Goal: Communication & Community: Share content

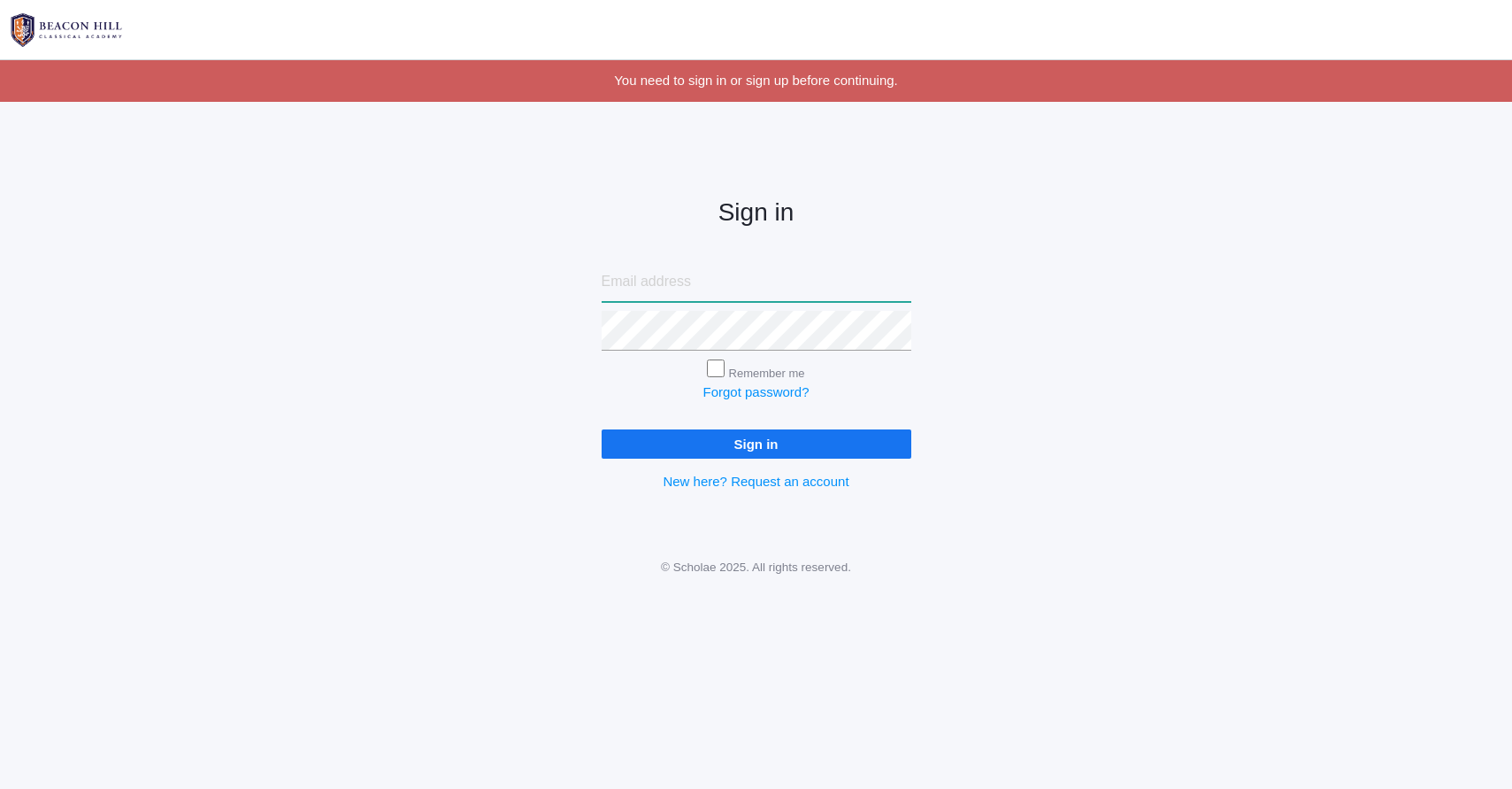
type input "[PERSON_NAME][EMAIL_ADDRESS][DOMAIN_NAME]"
click at [737, 440] on input "Sign in" at bounding box center [756, 444] width 309 height 30
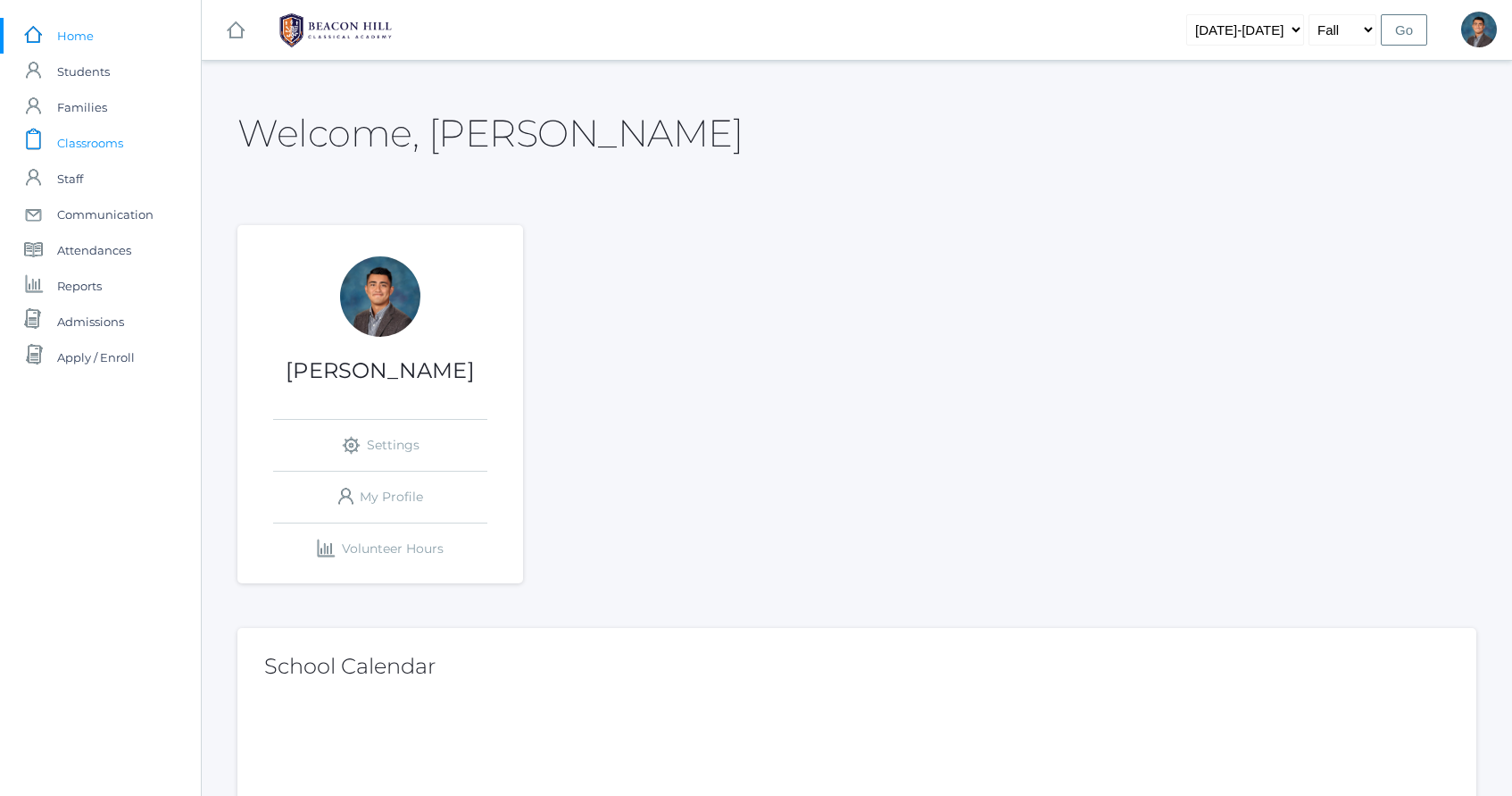
click at [108, 131] on span "Classrooms" at bounding box center [90, 143] width 66 height 36
click at [94, 194] on link "icons/user/plain Created with Sketch. Staff" at bounding box center [100, 179] width 201 height 36
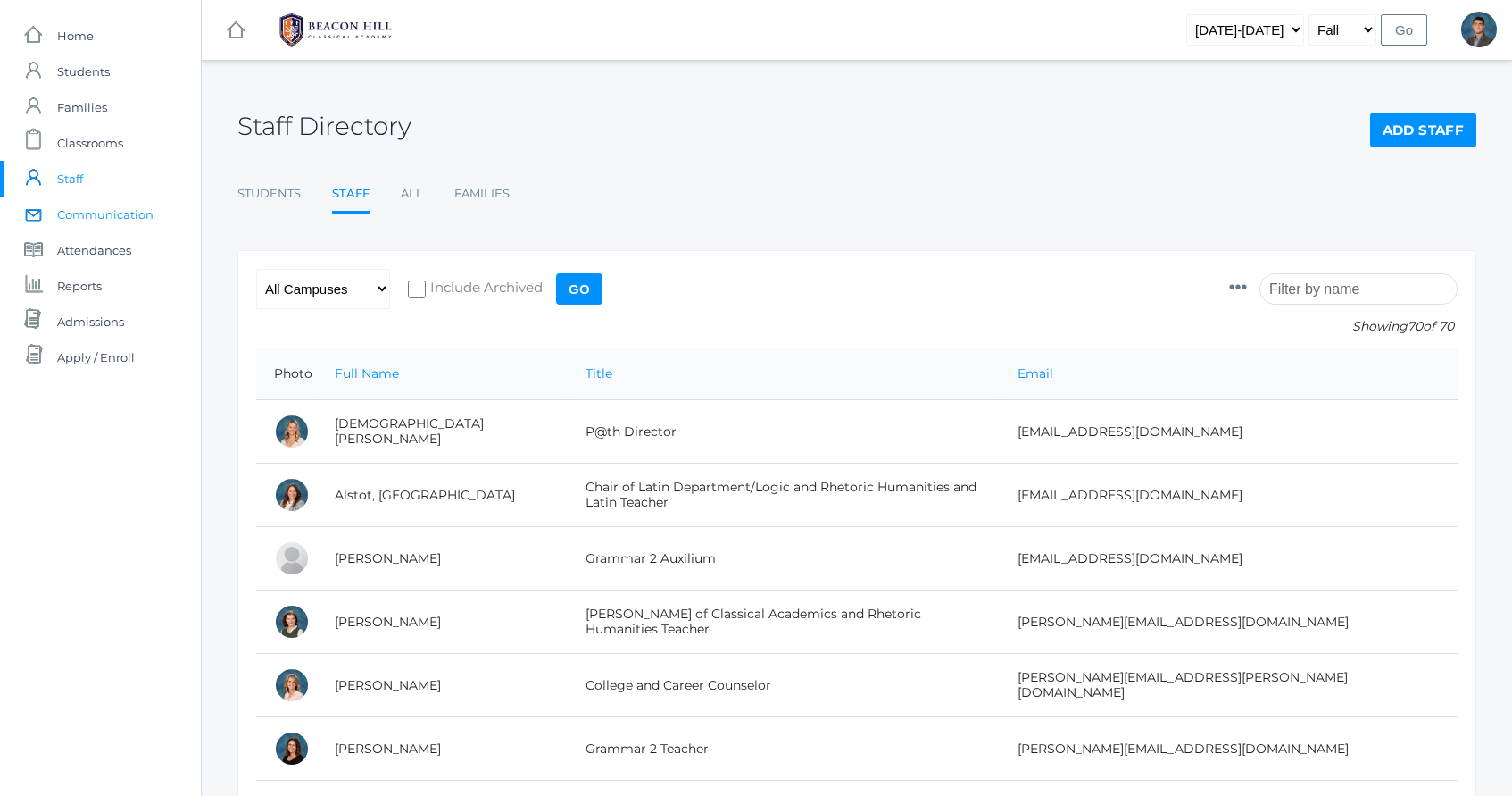
click at [92, 214] on span "Communication" at bounding box center [104, 214] width 96 height 36
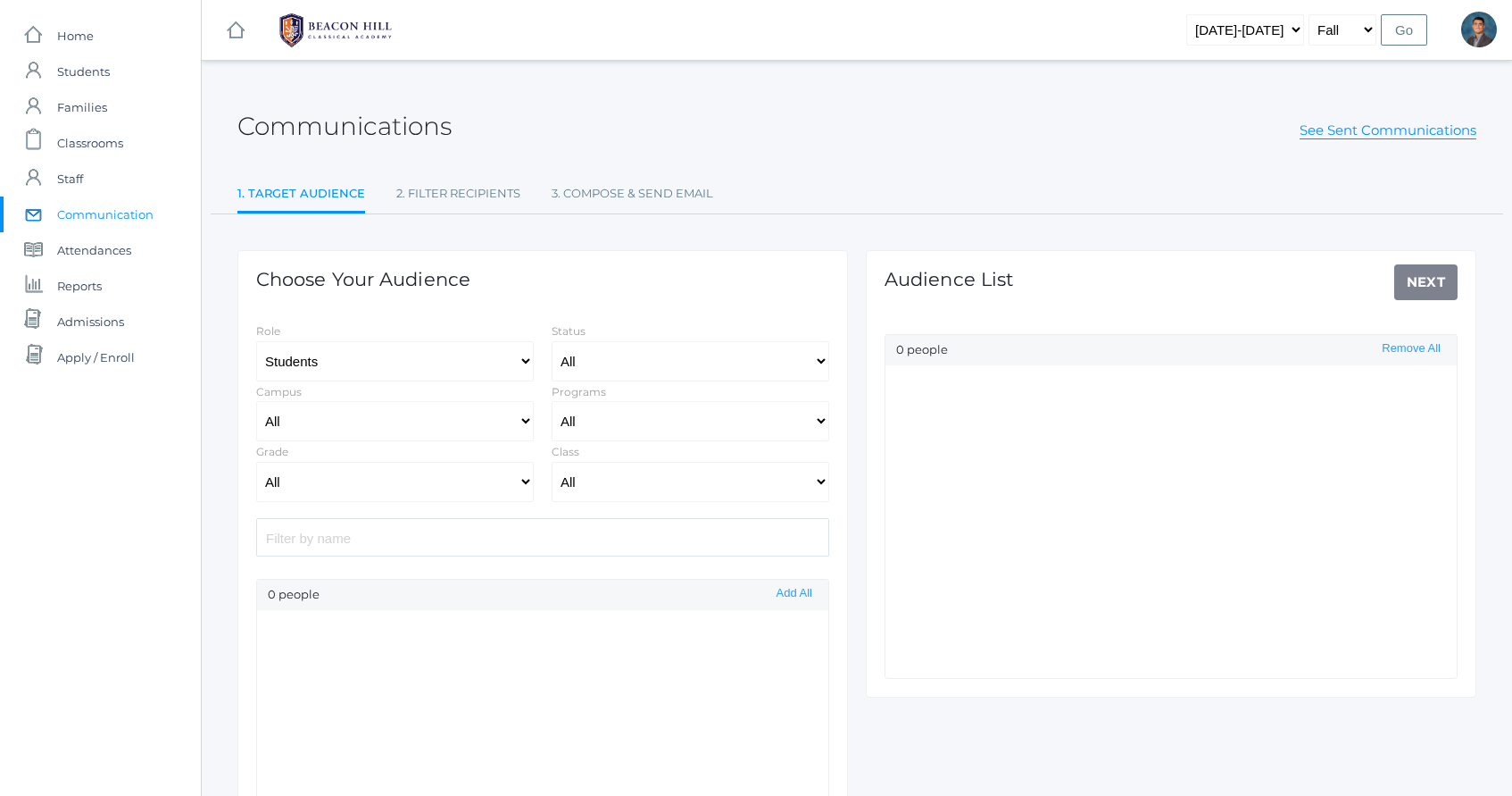
select select "Enrolled"
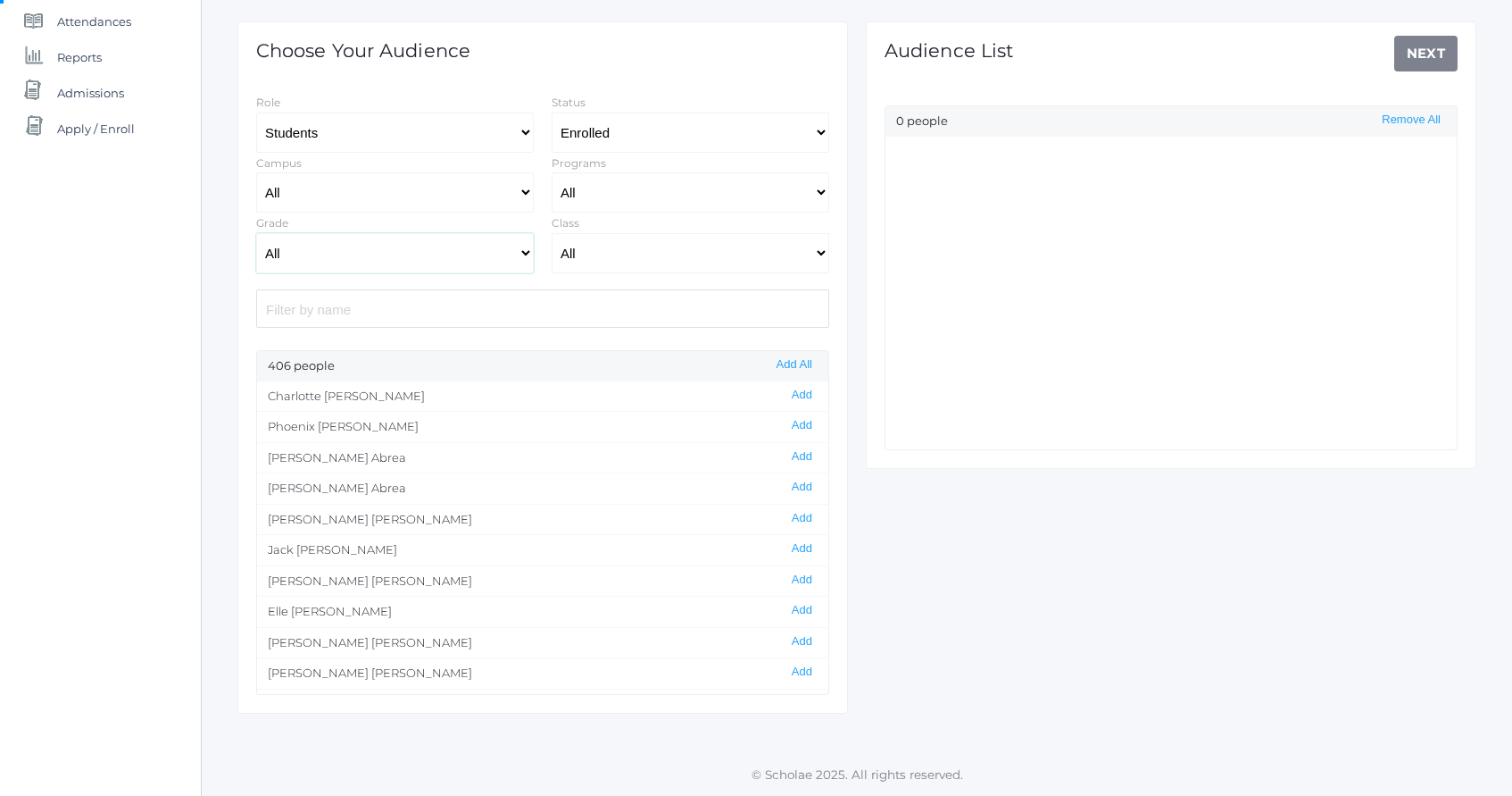
click at [474, 247] on select "All Grammar - Kindergarten - 1st Grade - 2nd Grade - 3rd Grade - 4th Grade - 5t…" at bounding box center [395, 253] width 278 height 40
click at [257, 233] on select "All Grammar - Kindergarten - 1st Grade - 2nd Grade - 3rd Grade - 4th Grade - 5t…" at bounding box center [395, 253] width 278 height 40
click at [496, 256] on select "All Grammar - Kindergarten - 1st Grade - 2nd Grade - 3rd Grade - 4th Grade - 5t…" at bounding box center [395, 253] width 278 height 40
click at [257, 233] on select "All Grammar - Kindergarten - 1st Grade - 2nd Grade - 3rd Grade - 4th Grade - 5t…" at bounding box center [395, 253] width 278 height 40
click at [793, 365] on button "Add All" at bounding box center [794, 364] width 47 height 15
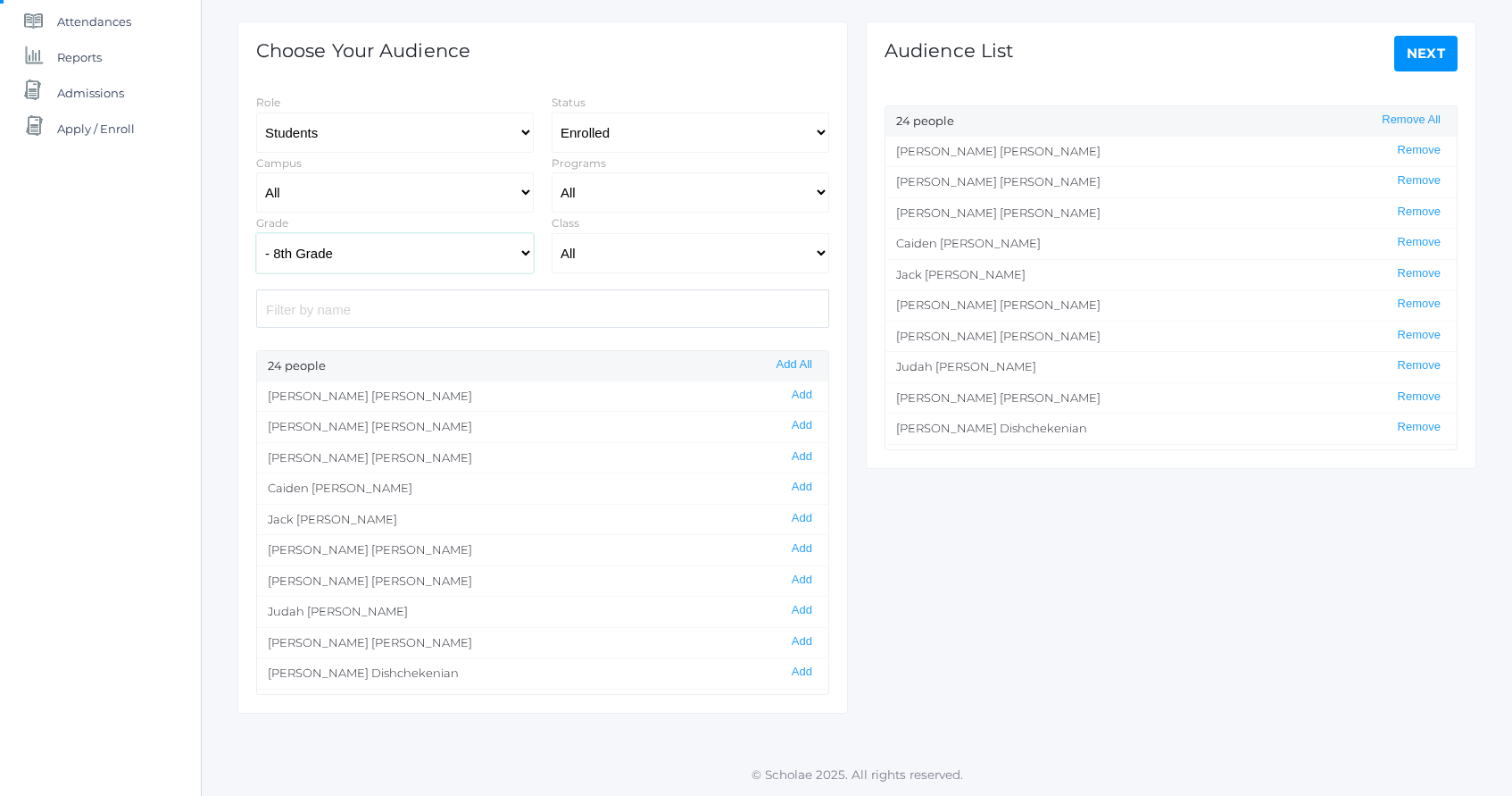
click at [496, 250] on select "All Grammar - Kindergarten - 1st Grade - 2nd Grade - 3rd Grade - 4th Grade - 5t…" at bounding box center [395, 253] width 278 height 40
select select "12"
click at [257, 233] on select "All Grammar - Kindergarten - 1st Grade - 2nd Grade - 3rd Grade - 4th Grade - 5t…" at bounding box center [395, 253] width 278 height 40
click at [794, 367] on button "Add All" at bounding box center [794, 364] width 47 height 15
click at [1429, 53] on link "Next" at bounding box center [1426, 54] width 65 height 36
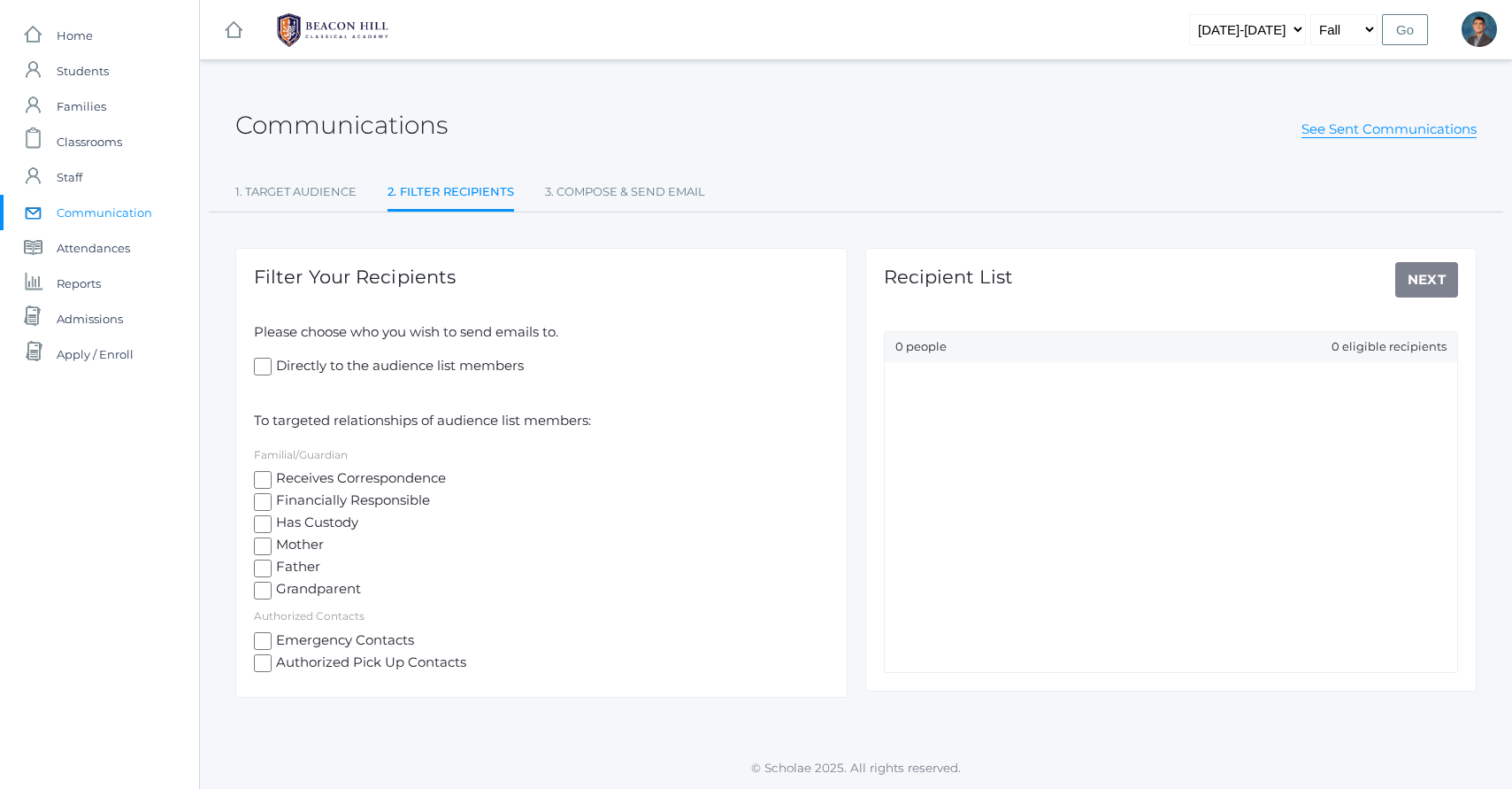
click at [293, 548] on span "Mother" at bounding box center [298, 545] width 52 height 22
click at [272, 548] on input "Mother" at bounding box center [263, 546] width 18 height 18
checkbox input "true"
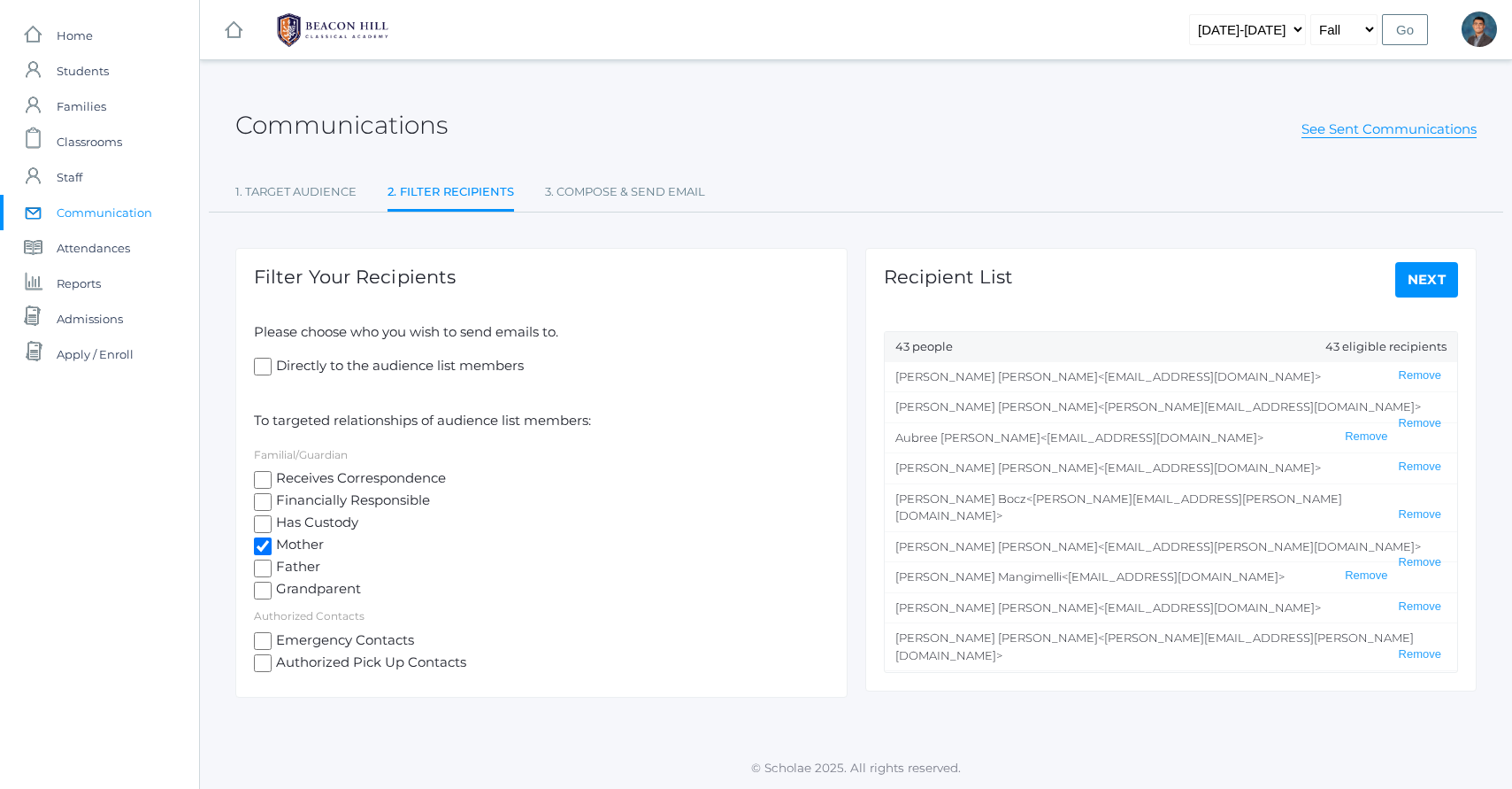
click at [293, 565] on span "Father" at bounding box center [296, 568] width 48 height 22
click at [272, 565] on input "Father" at bounding box center [263, 568] width 18 height 18
checkbox input "true"
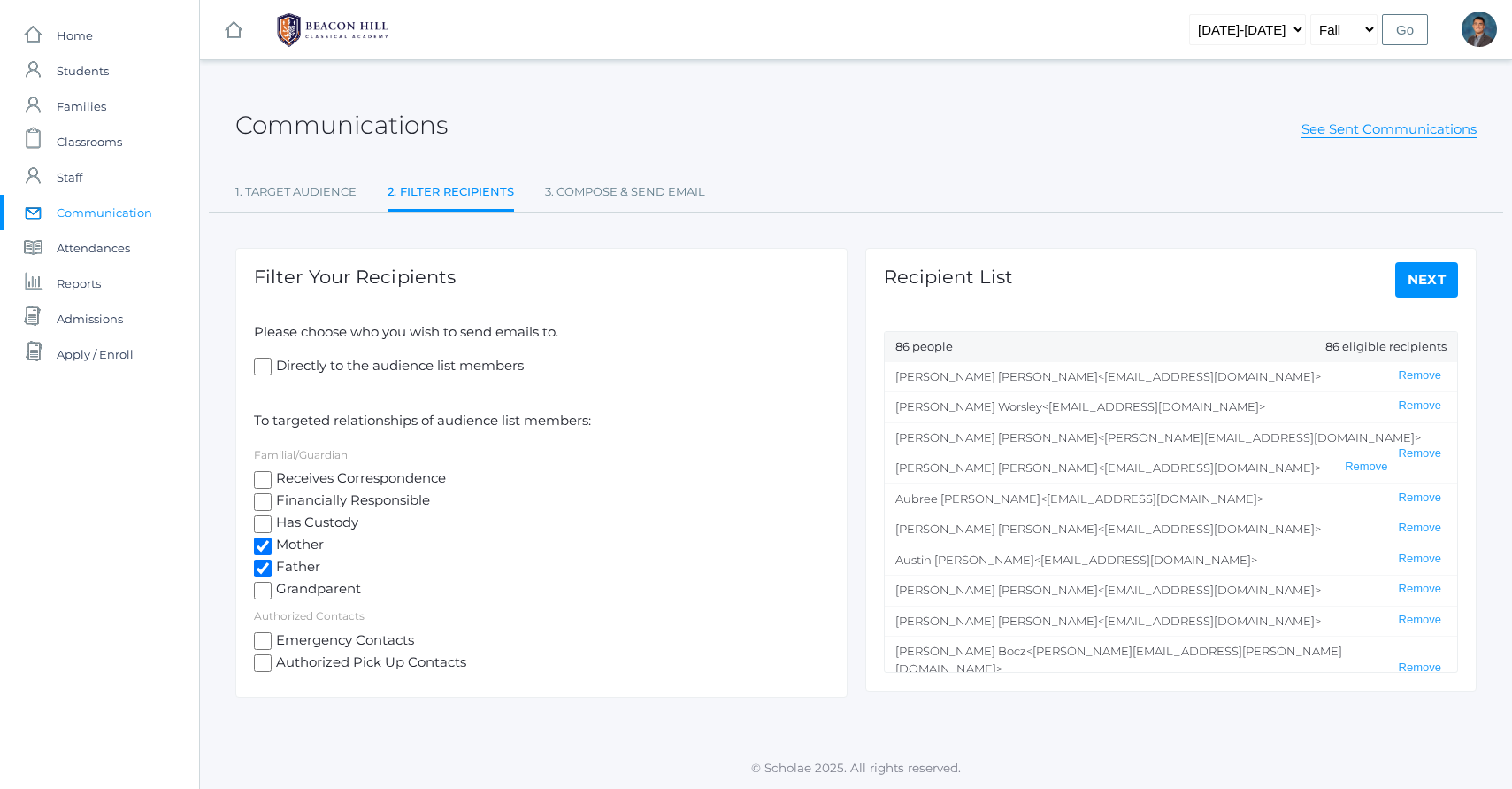
click at [1412, 281] on link "Next" at bounding box center [1426, 280] width 64 height 36
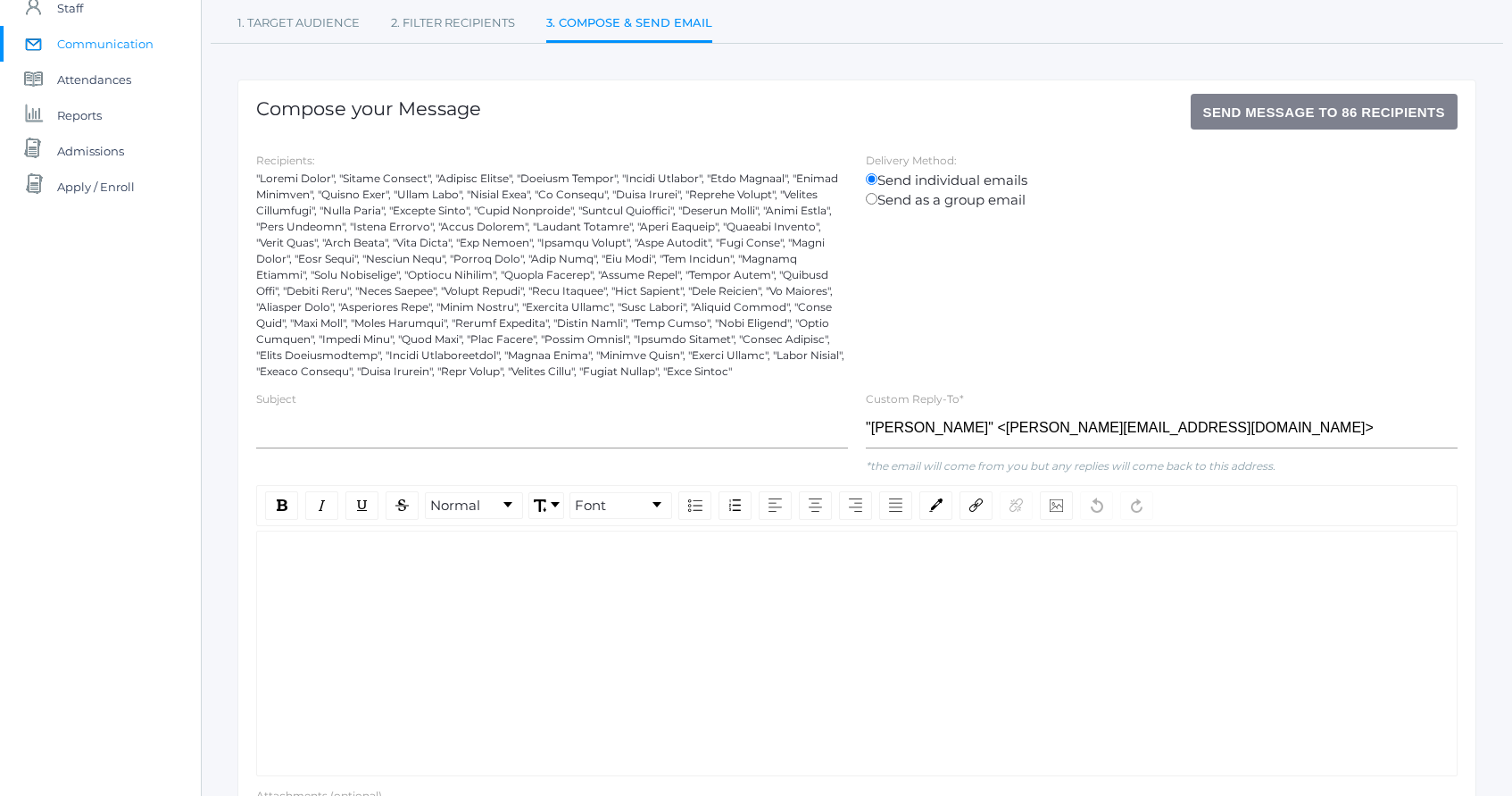
scroll to position [182, 0]
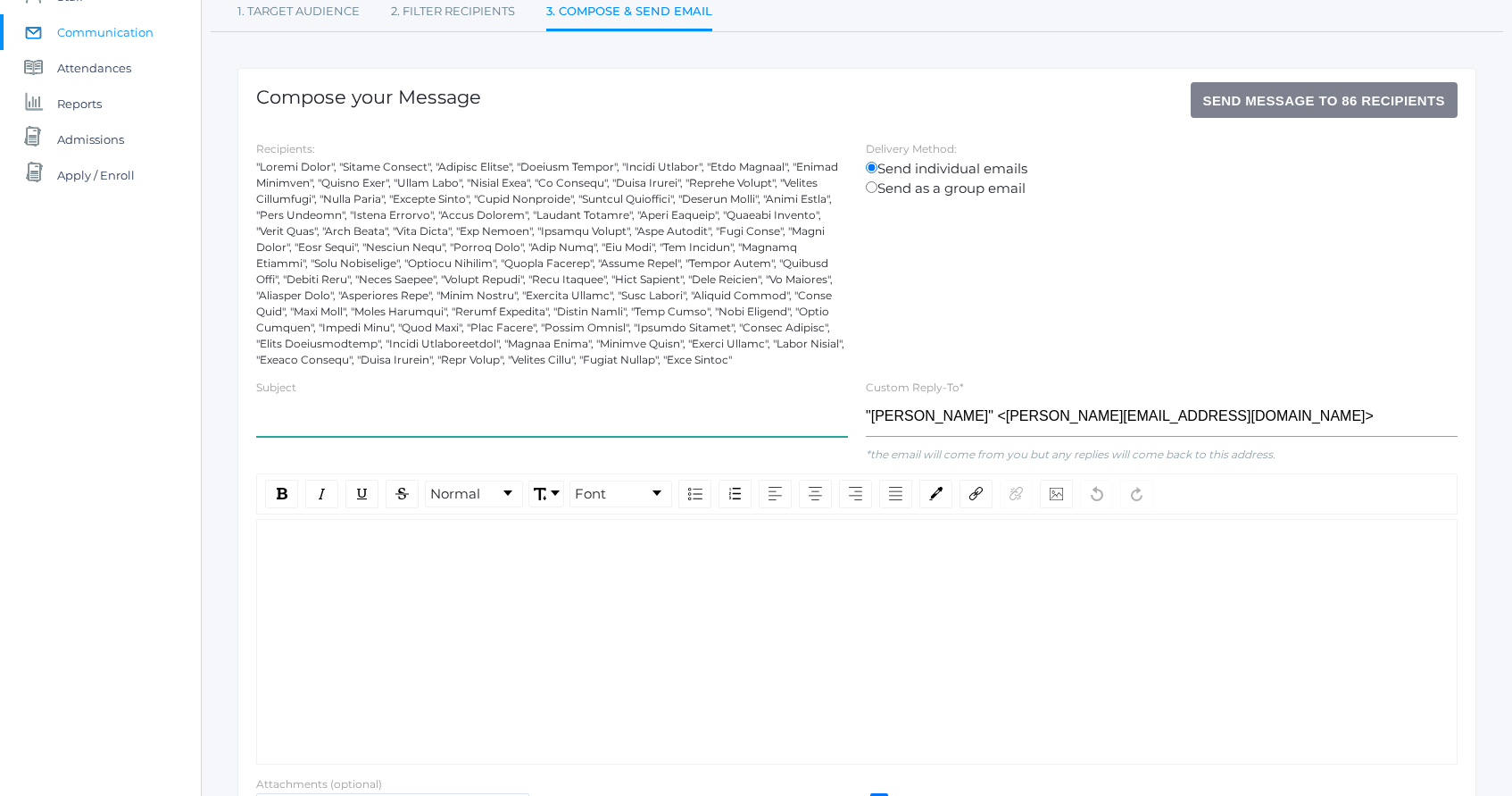
click at [541, 428] on input "text" at bounding box center [552, 416] width 592 height 40
click at [327, 421] on input "Fundraising for" at bounding box center [552, 416] width 592 height 40
click at [461, 421] on input "Fundraising Info Meeting for" at bounding box center [552, 416] width 592 height 40
type input "Fundraising Info Meeting for Upper School Trips Participants"
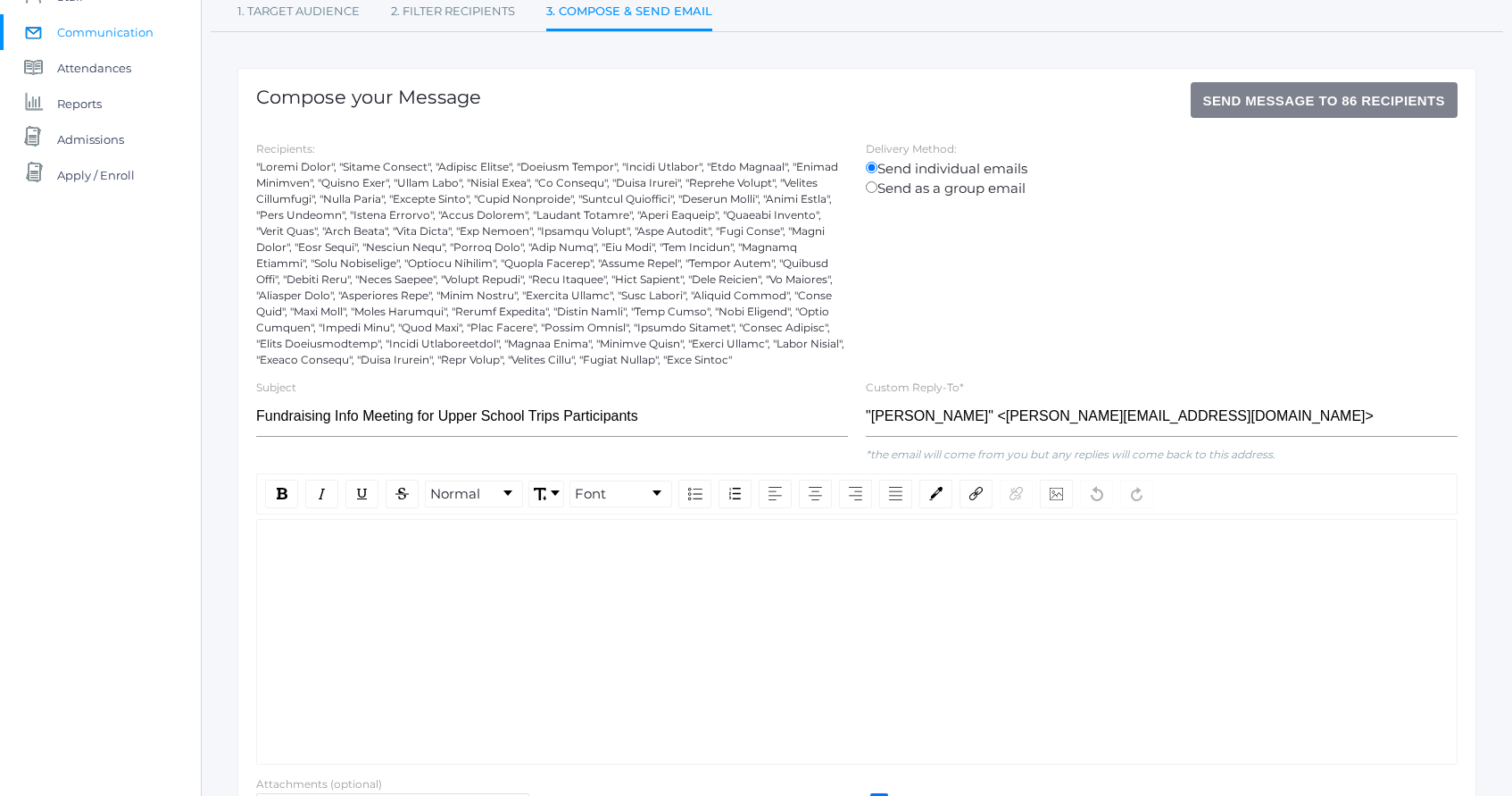
click at [467, 627] on div "rdw-wrapper" at bounding box center [857, 641] width 1202 height 246
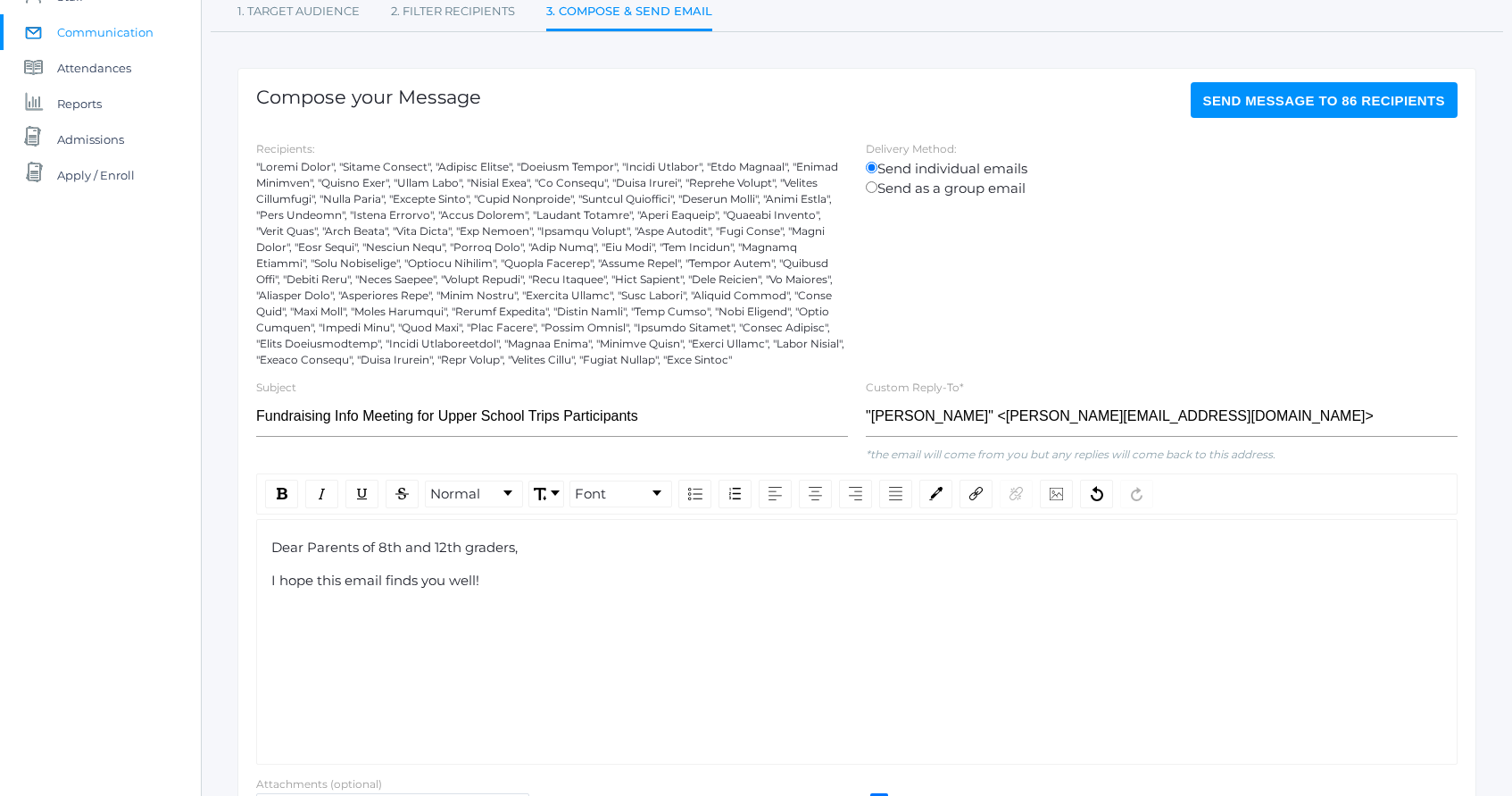
click at [603, 566] on div "Dear Parents of 8th and 12th graders, I hope this email finds you well!" at bounding box center [857, 564] width 1172 height 54
click at [595, 588] on div "I hope this email finds you well!" at bounding box center [857, 580] width 1172 height 21
drag, startPoint x: 557, startPoint y: 577, endPoint x: 427, endPoint y: 544, distance: 134.1
click at [427, 544] on div "Dear Parents of 8th and 12th graders, I hope this email finds you well!" at bounding box center [857, 564] width 1172 height 54
click at [466, 547] on span "Dear Parents of 8th and 12th graders," at bounding box center [395, 546] width 247 height 17
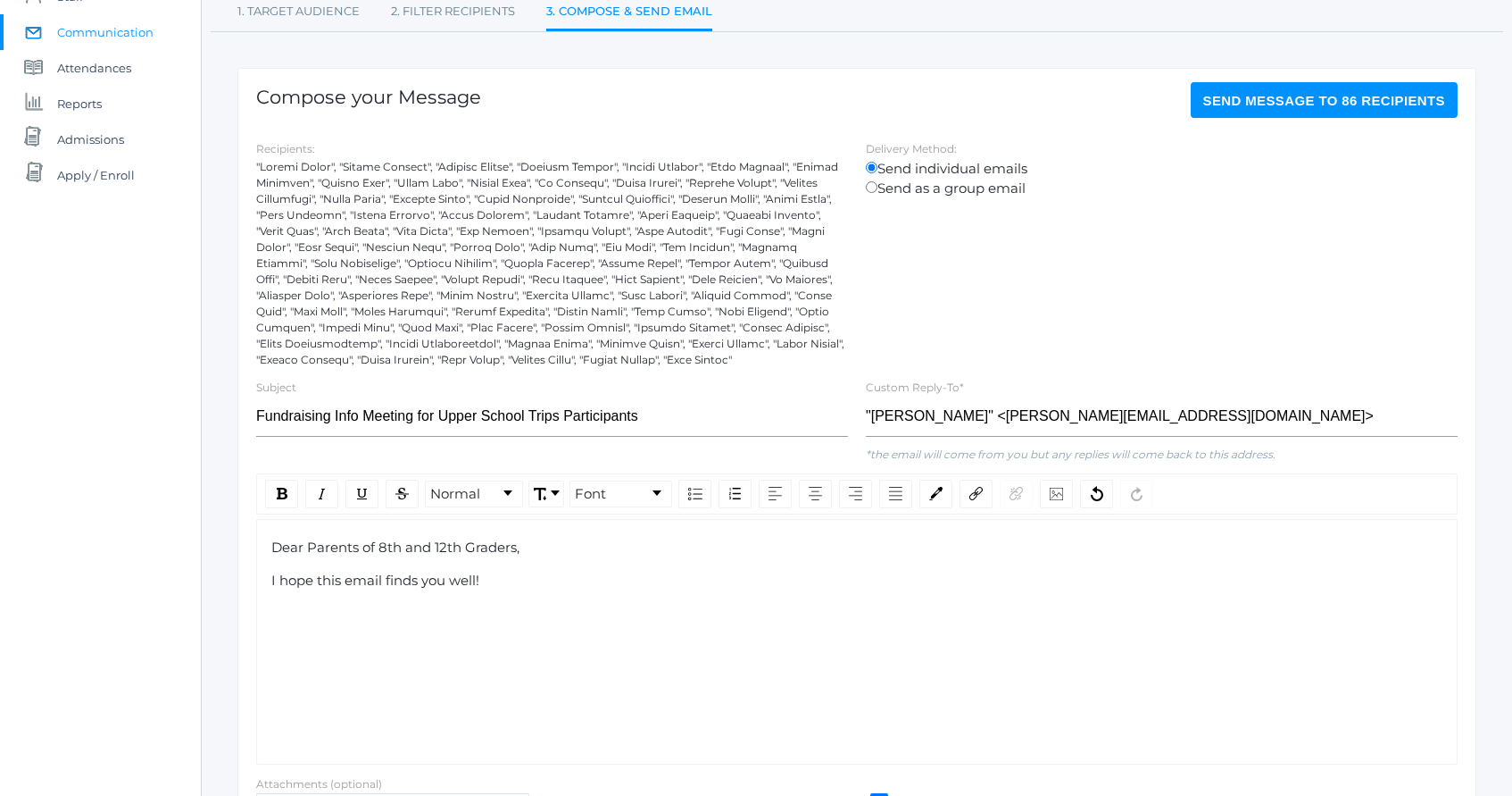
drag, startPoint x: 521, startPoint y: 580, endPoint x: 392, endPoint y: 548, distance: 132.9
click at [394, 548] on div "Dear Parents of 8th and 12th Graders, I hope this email finds you well!" at bounding box center [857, 564] width 1172 height 54
click at [392, 548] on span "Dear Parents of 8th and 12th Graders," at bounding box center [395, 546] width 248 height 17
drag, startPoint x: 392, startPoint y: 548, endPoint x: 575, endPoint y: 617, distance: 195.6
click at [570, 617] on div "Dear Parents of 8th and 12th Graders, I hope this email finds you well!" at bounding box center [857, 641] width 1202 height 246
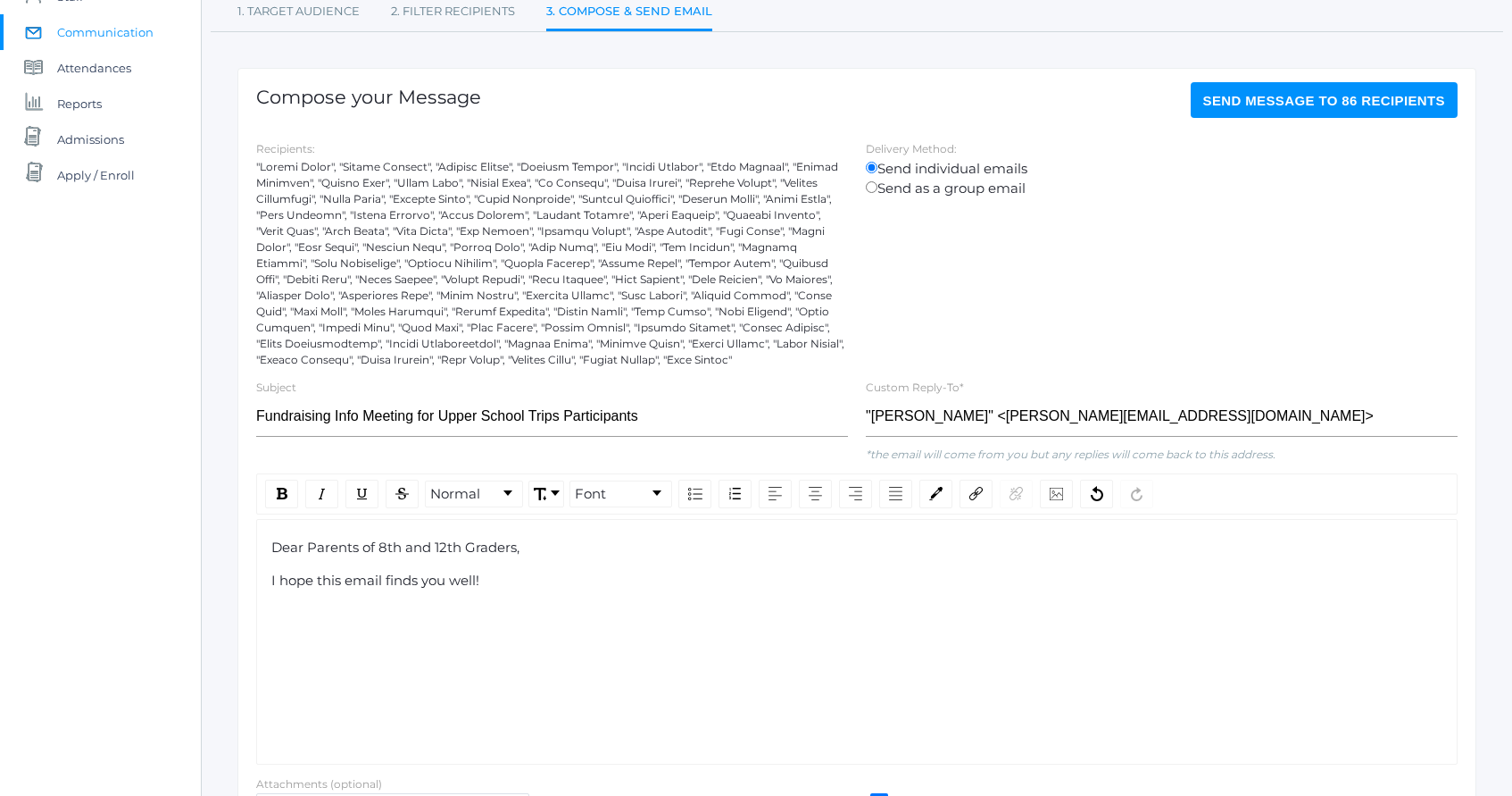
click at [575, 617] on div "Dear Parents of 8th and 12th Graders, I hope this email finds you well!" at bounding box center [857, 641] width 1202 height 246
click at [553, 565] on div "Dear Parents of 8th and 12th Graders, I hope this email finds you well!" at bounding box center [857, 564] width 1172 height 54
click at [535, 591] on div "Dear Parents of 8th and 12th Graders, I hope this email finds you well!" at bounding box center [857, 641] width 1202 height 246
click at [531, 584] on div "I hope this email finds you well!" at bounding box center [857, 580] width 1172 height 21
click at [607, 579] on div "I hope this email finds you well!" at bounding box center [857, 580] width 1172 height 21
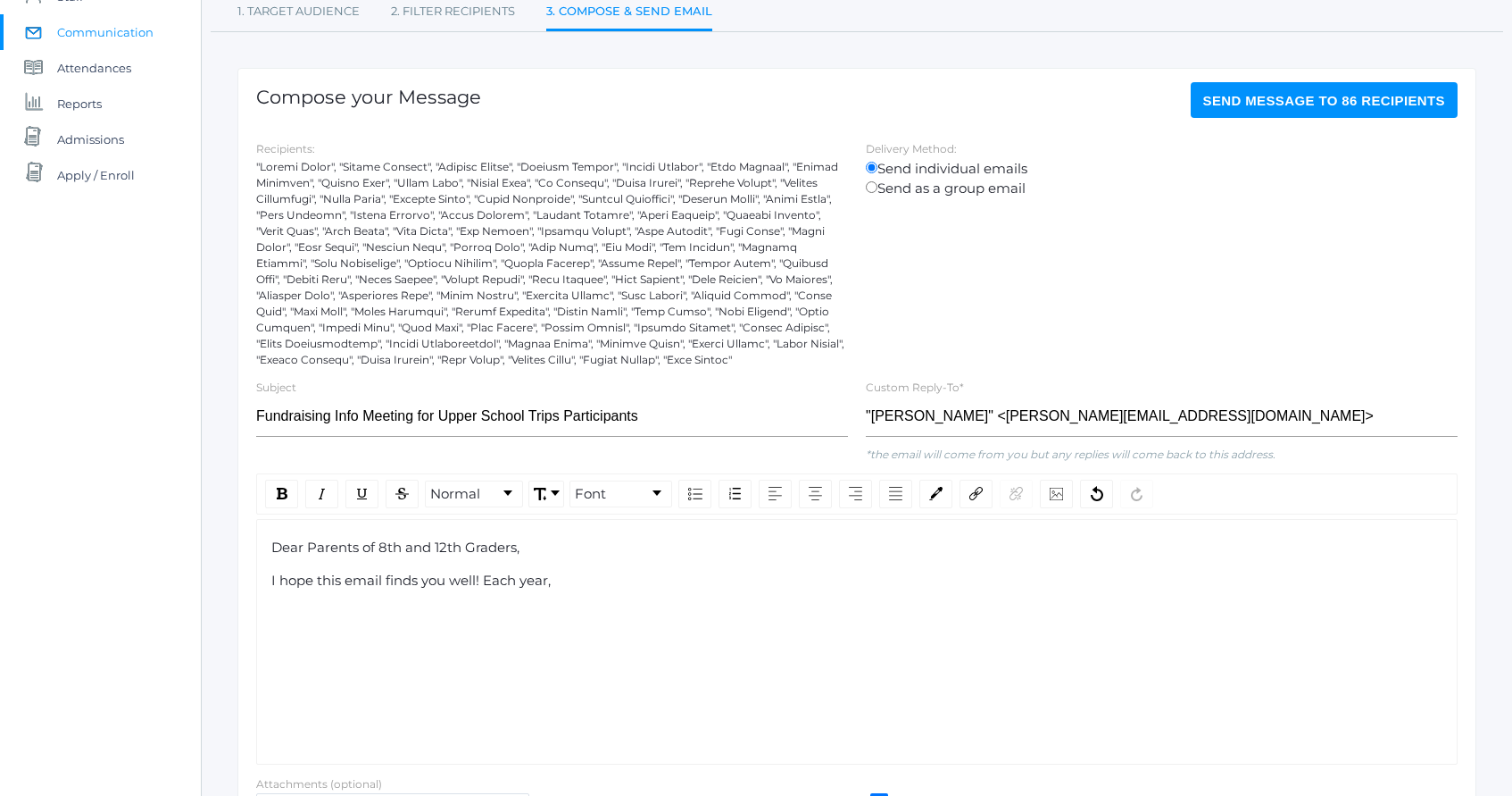
drag, startPoint x: 656, startPoint y: 577, endPoint x: 487, endPoint y: 578, distance: 169.0
click at [487, 578] on div "I hope this email finds you well! Each year," at bounding box center [857, 580] width 1172 height 21
click at [486, 578] on span "I hope this email finds you well! Each year," at bounding box center [411, 579] width 280 height 17
drag, startPoint x: 486, startPoint y: 578, endPoint x: 582, endPoint y: 579, distance: 96.0
click at [582, 579] on div "I hope this email finds you well! Each year," at bounding box center [857, 580] width 1172 height 21
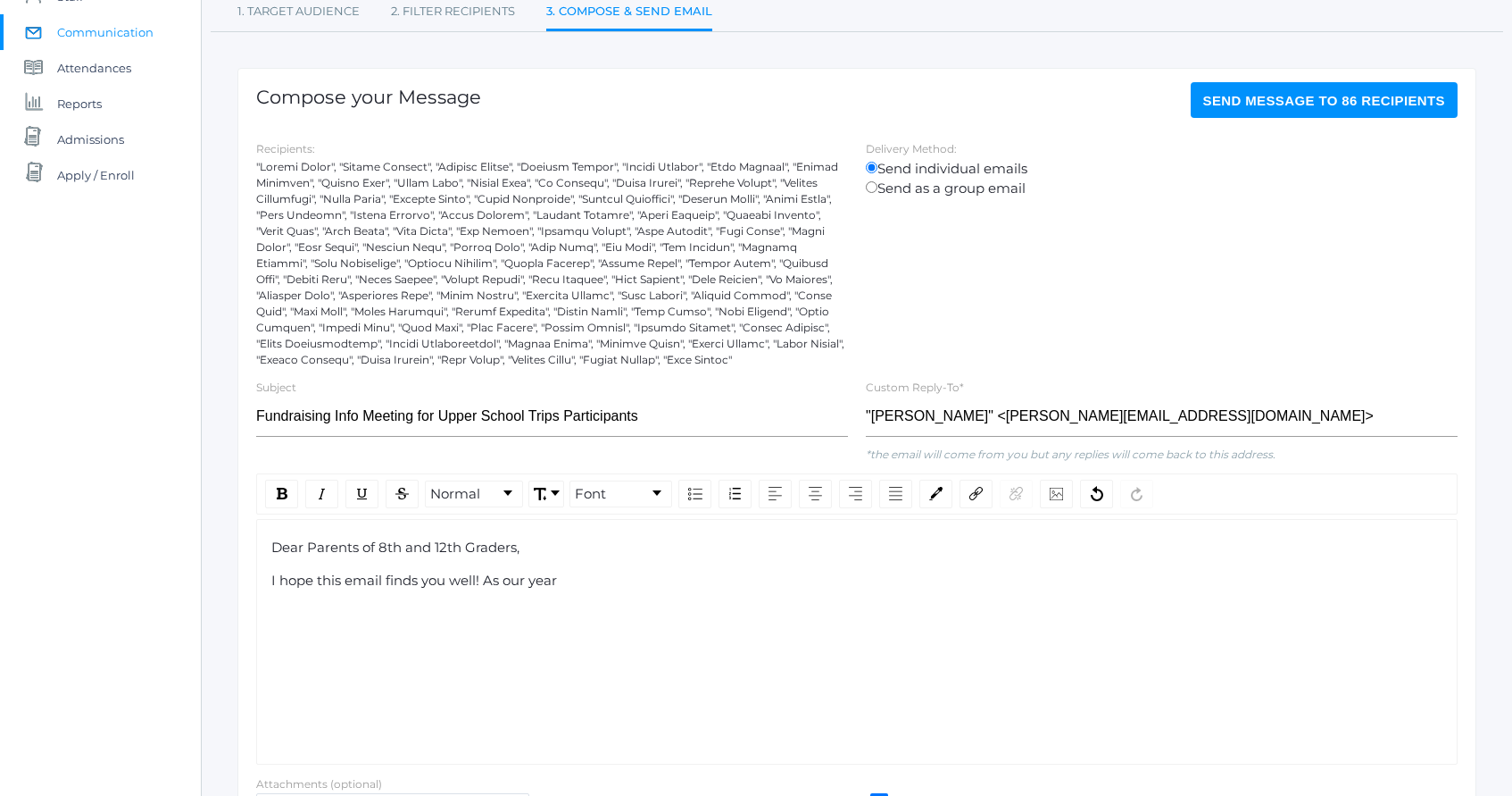
drag, startPoint x: 564, startPoint y: 588, endPoint x: 504, endPoint y: 591, distance: 60.1
click at [503, 591] on div "Dear Parents of 8th and 12th Graders, I hope this email finds you well! As our …" at bounding box center [857, 641] width 1202 height 246
click at [509, 585] on span "I hope this email finds you well! As our year" at bounding box center [414, 579] width 285 height 17
drag, startPoint x: 509, startPoint y: 585, endPoint x: 553, endPoint y: 584, distance: 44.0
click at [553, 585] on span "I hope this email finds you well! As our year" at bounding box center [414, 579] width 285 height 17
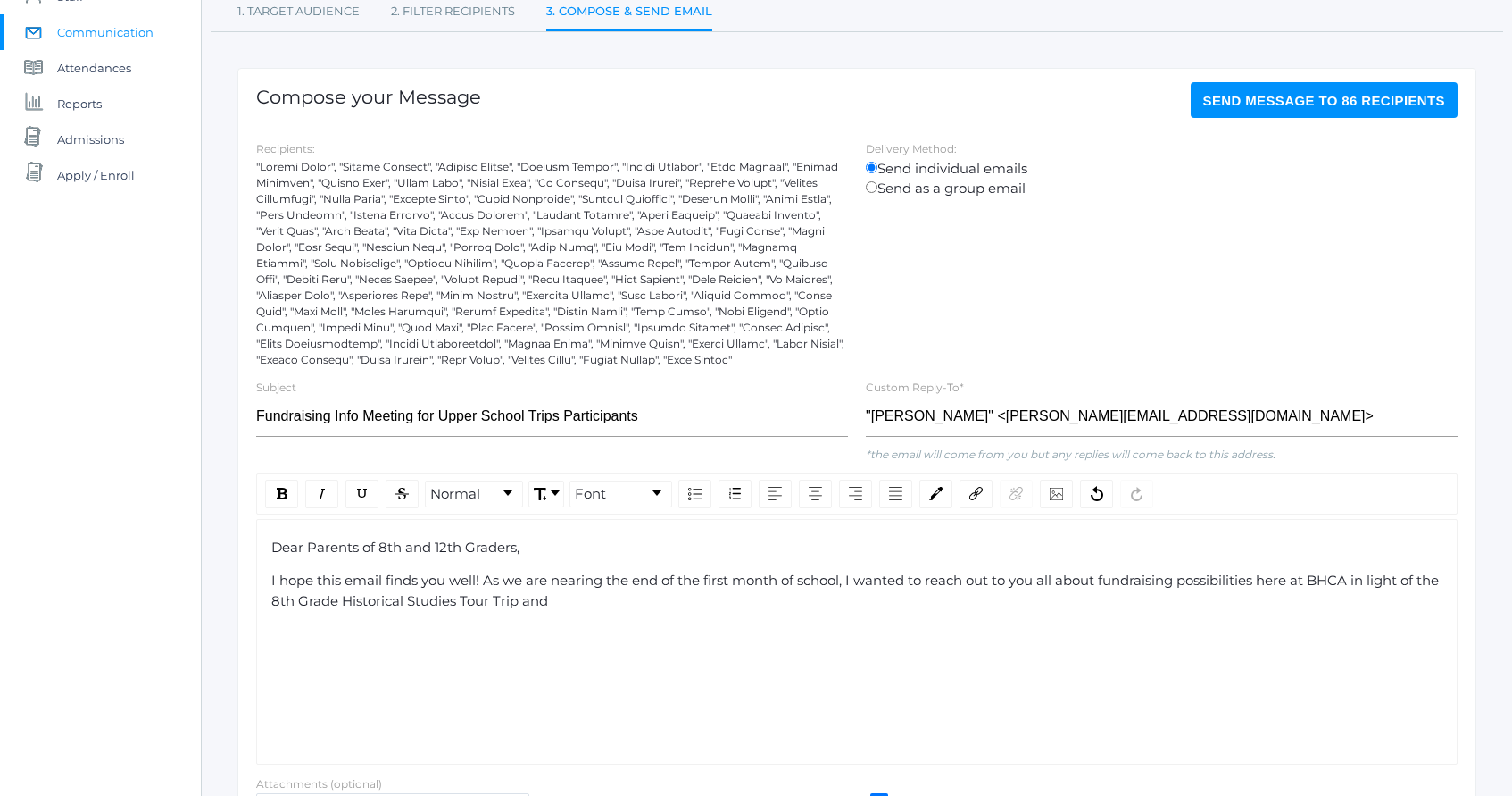
click at [534, 604] on span "I hope this email finds you well! As we are nearing the end of the first month …" at bounding box center [856, 590] width 1171 height 38
click at [602, 611] on div "I hope this email finds you well! As we are nearing the end of the first month …" at bounding box center [857, 590] width 1172 height 40
click at [520, 602] on span "I hope this email finds you well! As we are nearing the end of the first month …" at bounding box center [856, 590] width 1171 height 38
click at [559, 602] on div "I hope this email finds you well! As we are nearing the end of the first month …" at bounding box center [857, 590] width 1172 height 40
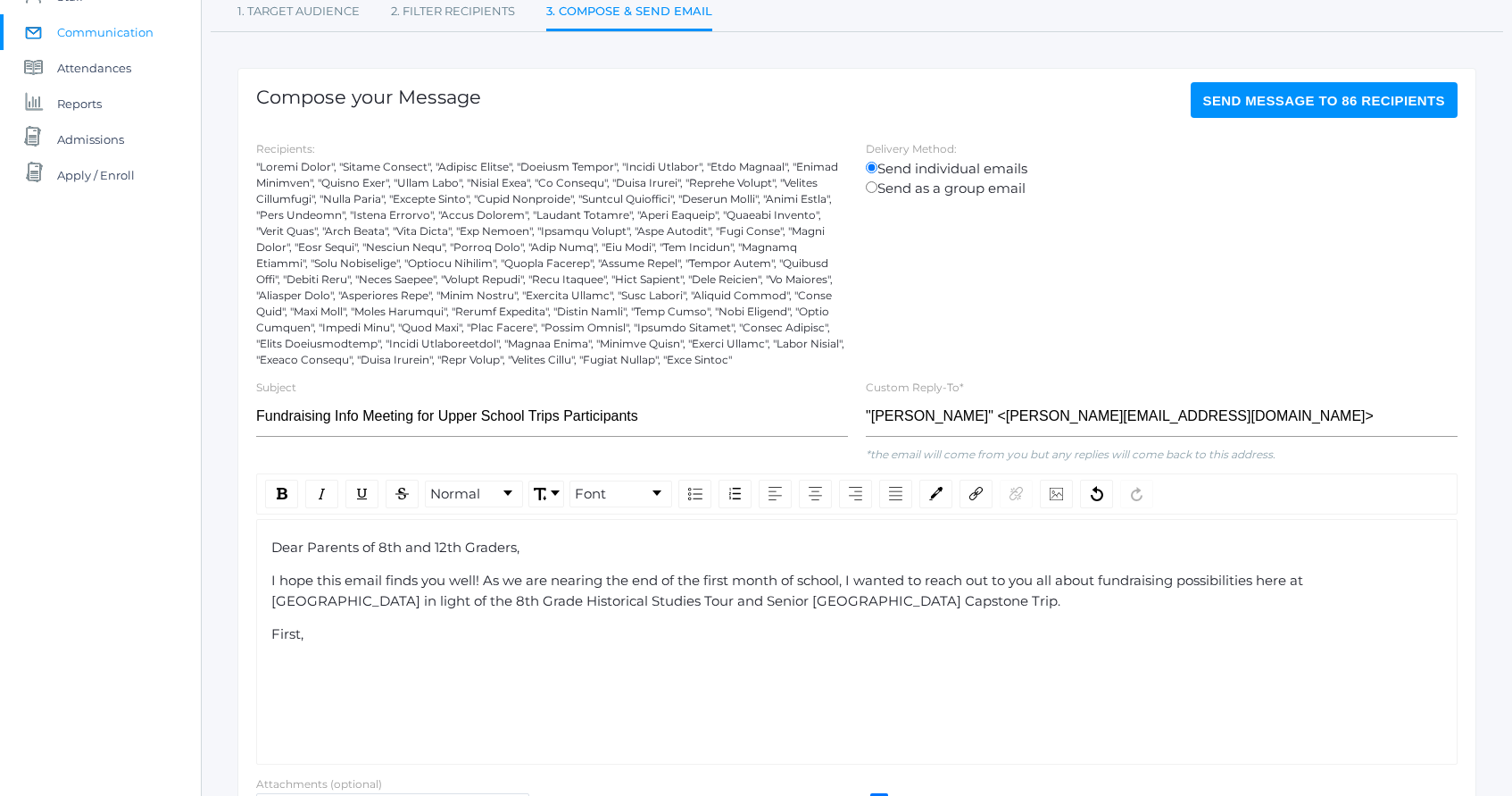
drag, startPoint x: 570, startPoint y: 562, endPoint x: 644, endPoint y: 644, distance: 110.5
click at [636, 640] on div "Dear Parents of 8th and 12th Graders, I hope this email finds you well! As we a…" at bounding box center [857, 591] width 1172 height 107
click at [644, 644] on div "Dear Parents of 8th and 12th Graders, I hope this email finds you well! As we a…" at bounding box center [857, 641] width 1202 height 246
drag, startPoint x: 644, startPoint y: 644, endPoint x: 308, endPoint y: 547, distance: 349.7
click at [309, 547] on div "Dear Parents of 8th and 12th Graders, I hope this email finds you well! As we a…" at bounding box center [857, 641] width 1202 height 246
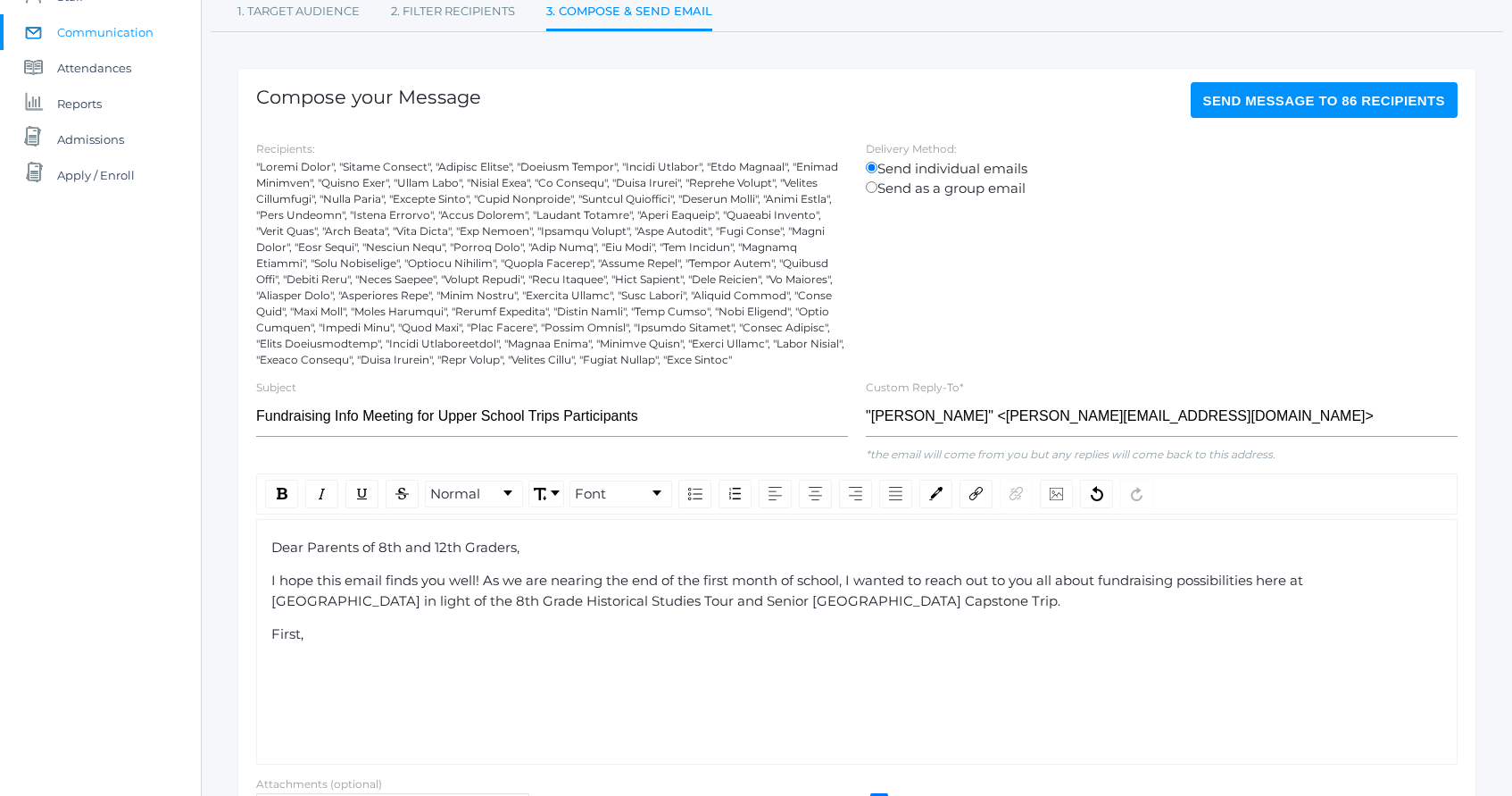
click at [287, 547] on span "Dear Parents of 8th and 12th Graders," at bounding box center [395, 546] width 248 height 17
drag, startPoint x: 287, startPoint y: 547, endPoint x: 379, endPoint y: 634, distance: 126.6
click at [379, 634] on div "Dear Parents of 8th and 12th Graders, I hope this email finds you well! As we a…" at bounding box center [857, 591] width 1172 height 107
click at [380, 635] on div "First," at bounding box center [857, 634] width 1172 height 21
drag, startPoint x: 380, startPoint y: 635, endPoint x: 262, endPoint y: 538, distance: 152.8
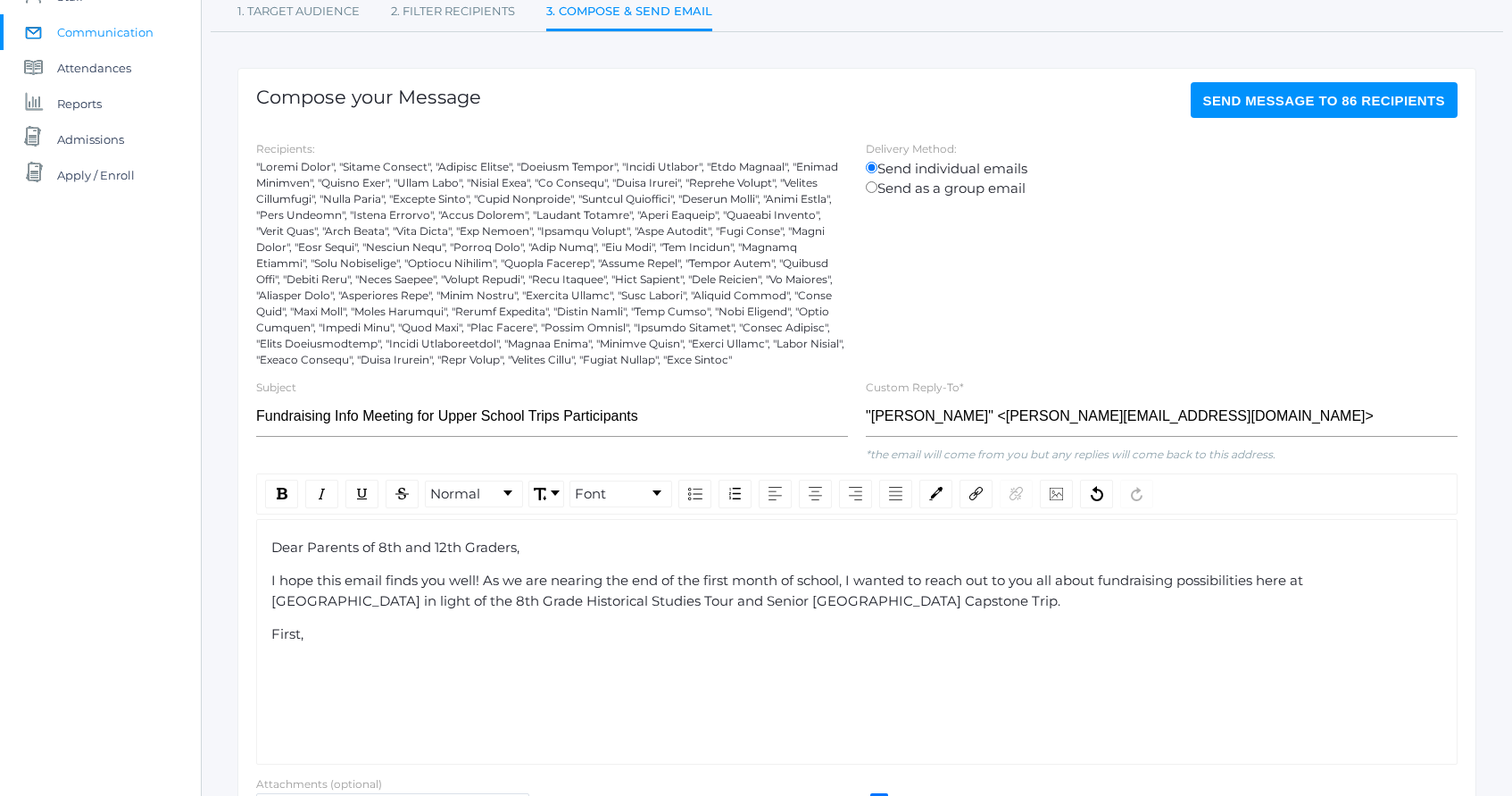
click at [263, 541] on div "Dear Parents of 8th and 12th Graders, I hope this email finds you well! As we a…" at bounding box center [857, 641] width 1202 height 246
click at [584, 493] on span "Font" at bounding box center [590, 494] width 31 height 21
click at [619, 541] on li "Georgia" at bounding box center [633, 540] width 123 height 22
click at [516, 657] on div "Dear Parents of 8th and 12th Graders, I hope this email finds you well! As we a…" at bounding box center [857, 641] width 1202 height 246
click at [528, 636] on div "First," at bounding box center [857, 634] width 1172 height 21
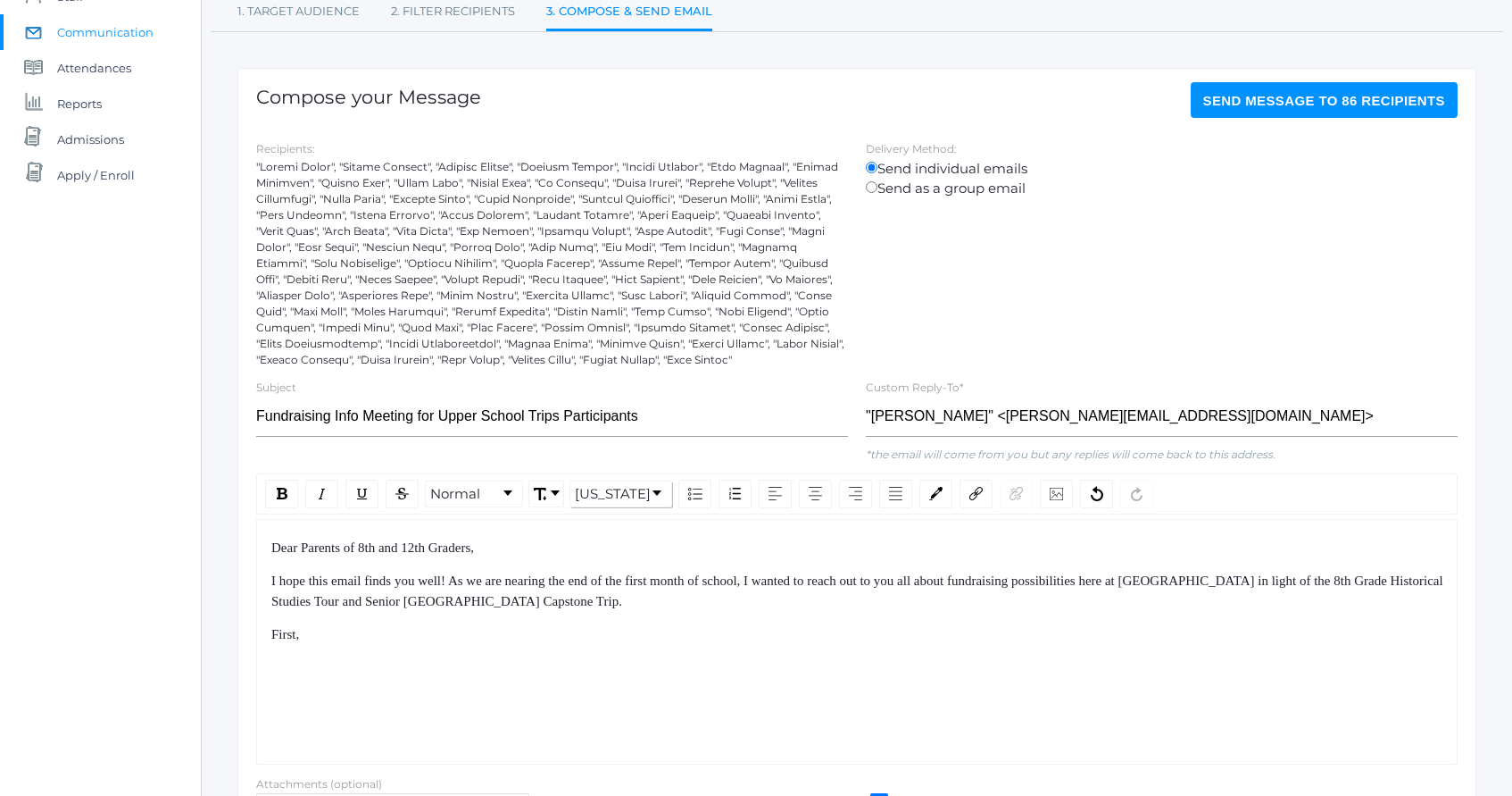
drag, startPoint x: 906, startPoint y: 539, endPoint x: 958, endPoint y: 636, distance: 110.1
click at [957, 635] on div "Dear Parents of 8th and 12th Graders, I hope this email finds you well! As we a…" at bounding box center [857, 591] width 1172 height 107
click at [958, 636] on div "First," at bounding box center [857, 634] width 1172 height 21
drag, startPoint x: 958, startPoint y: 636, endPoint x: 911, endPoint y: 565, distance: 85.1
click at [912, 568] on div "Dear Parents of 8th and 12th Graders, I hope this email finds you well! As we a…" at bounding box center [857, 591] width 1172 height 107
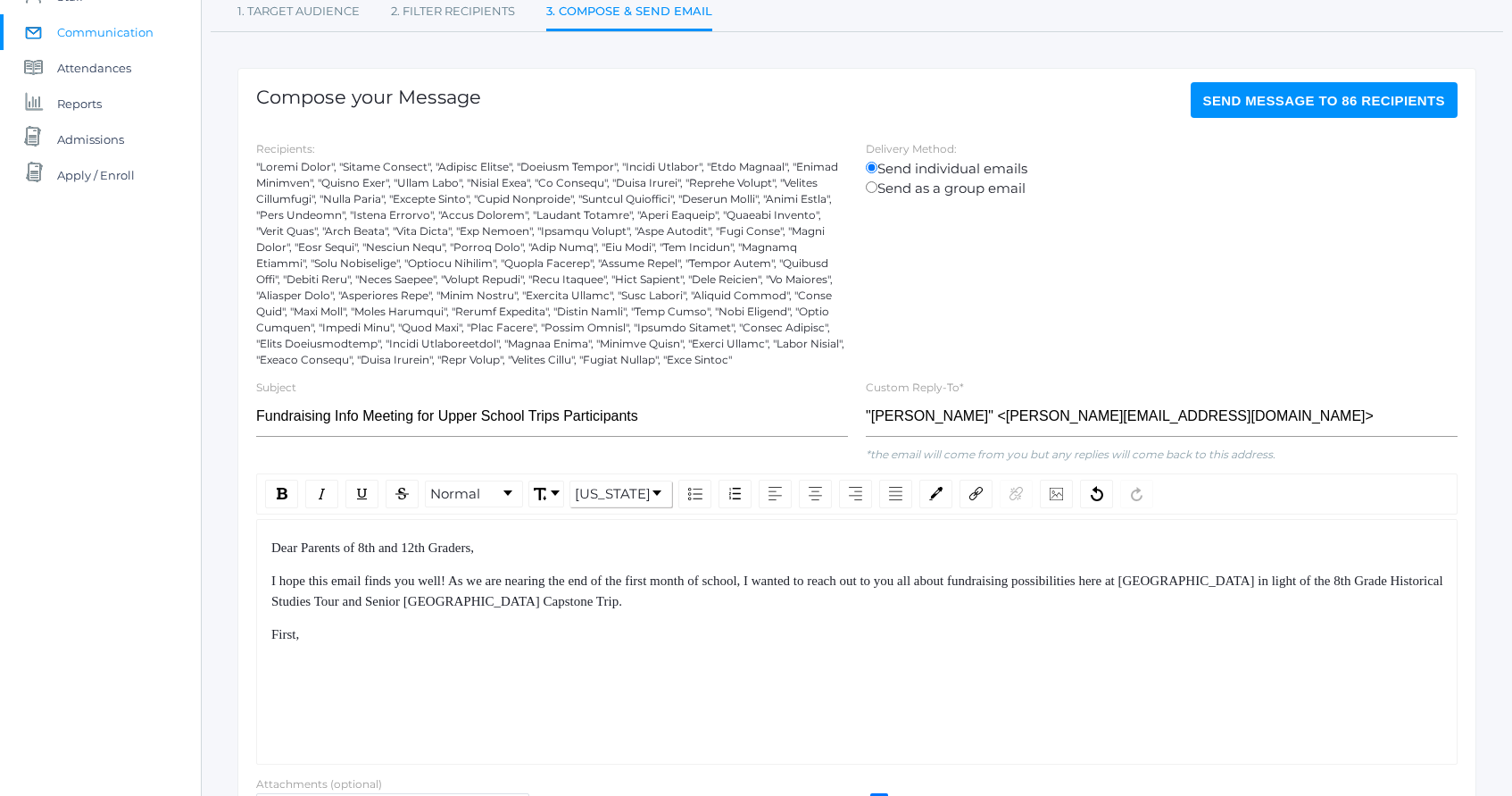
click at [911, 565] on div "Dear Parents of 8th and 12th Graders, I hope this email finds you well! As we a…" at bounding box center [857, 591] width 1172 height 107
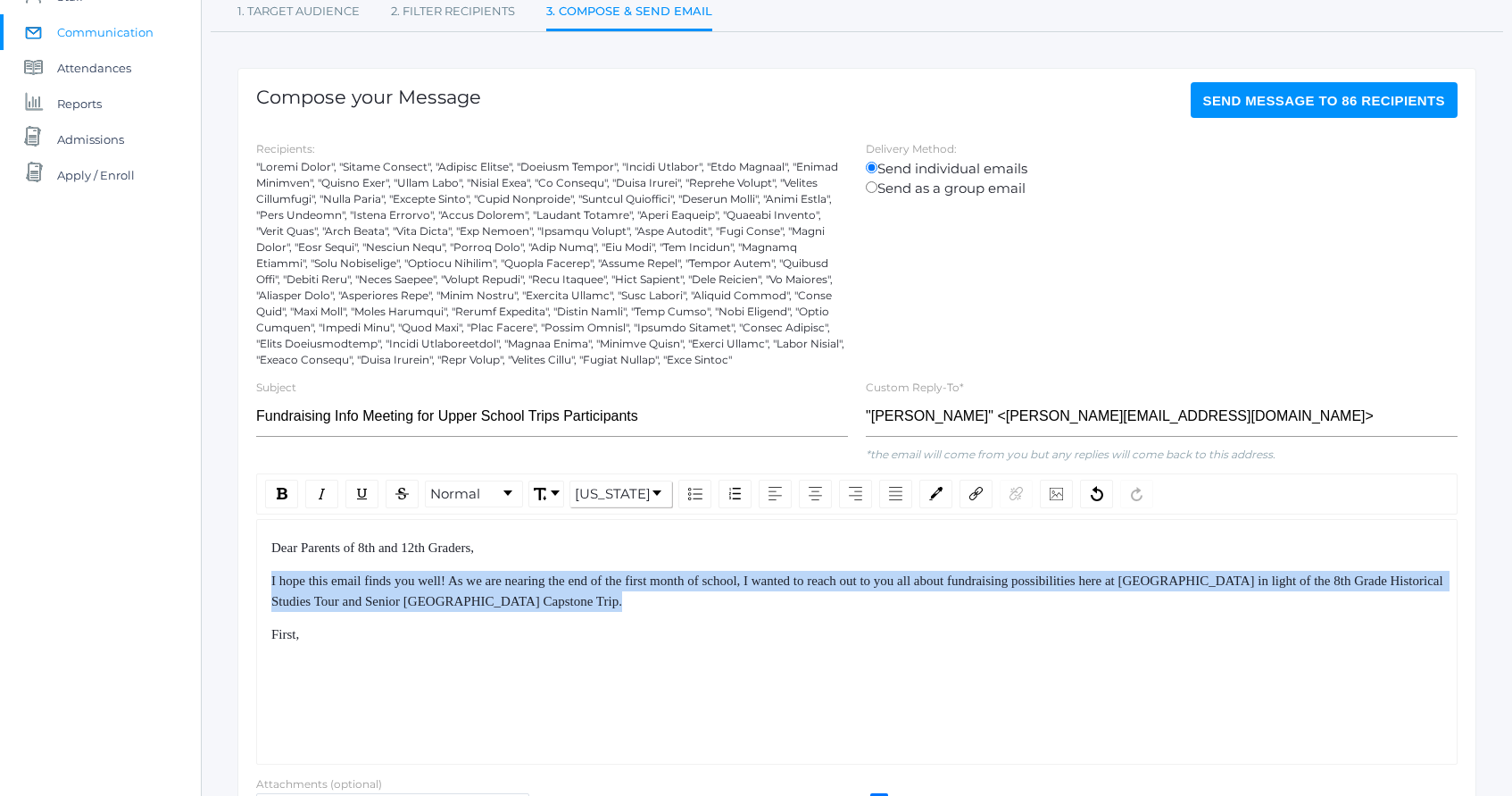
drag, startPoint x: 911, startPoint y: 565, endPoint x: 943, endPoint y: 665, distance: 105.0
click at [942, 662] on div "Dear Parents of 8th and 12th Graders, I hope this email finds you well! As we a…" at bounding box center [857, 641] width 1202 height 246
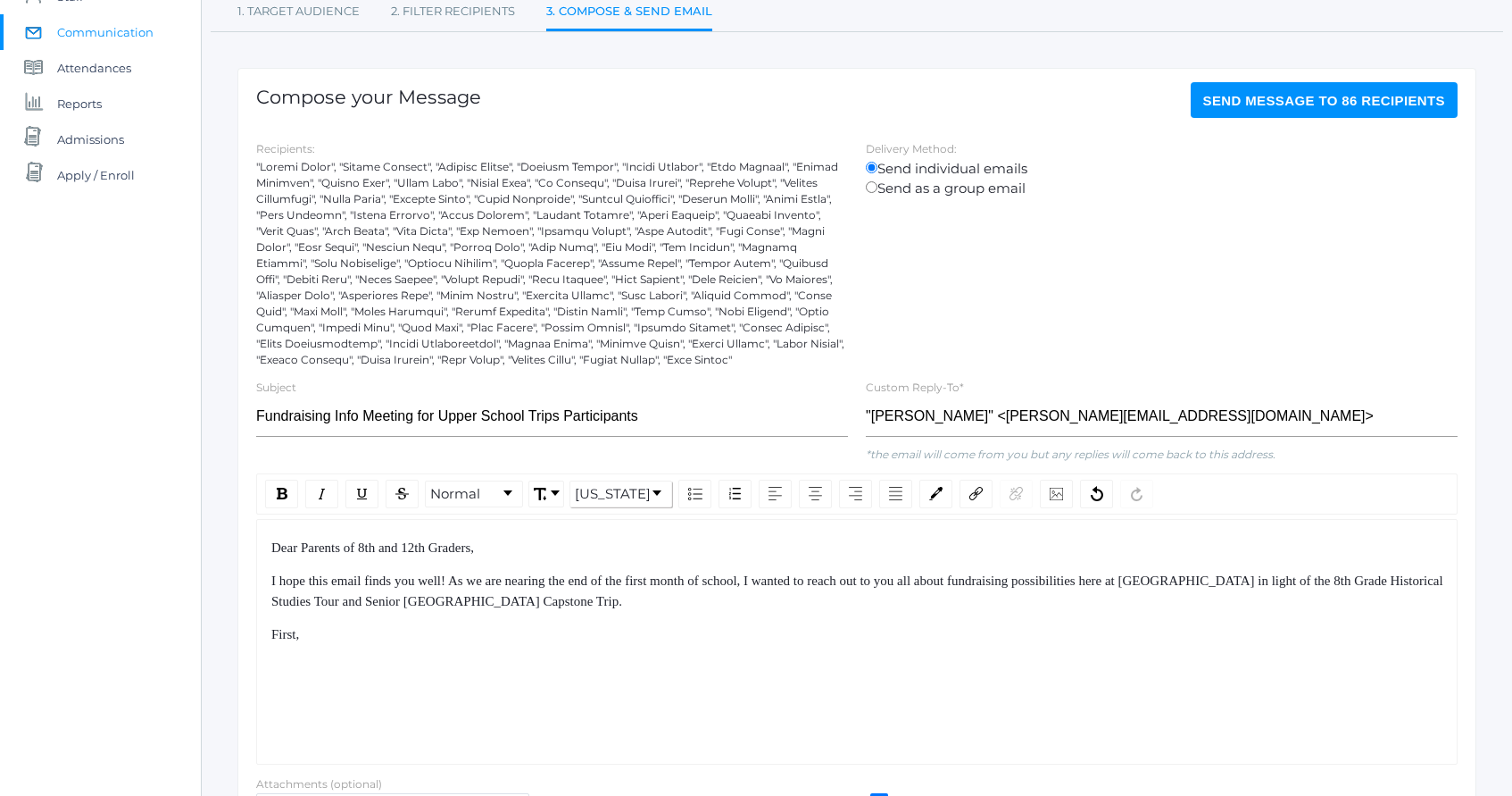
click at [943, 665] on div "Dear Parents of 8th and 12th Graders, I hope this email finds you well! As we a…" at bounding box center [857, 641] width 1202 height 246
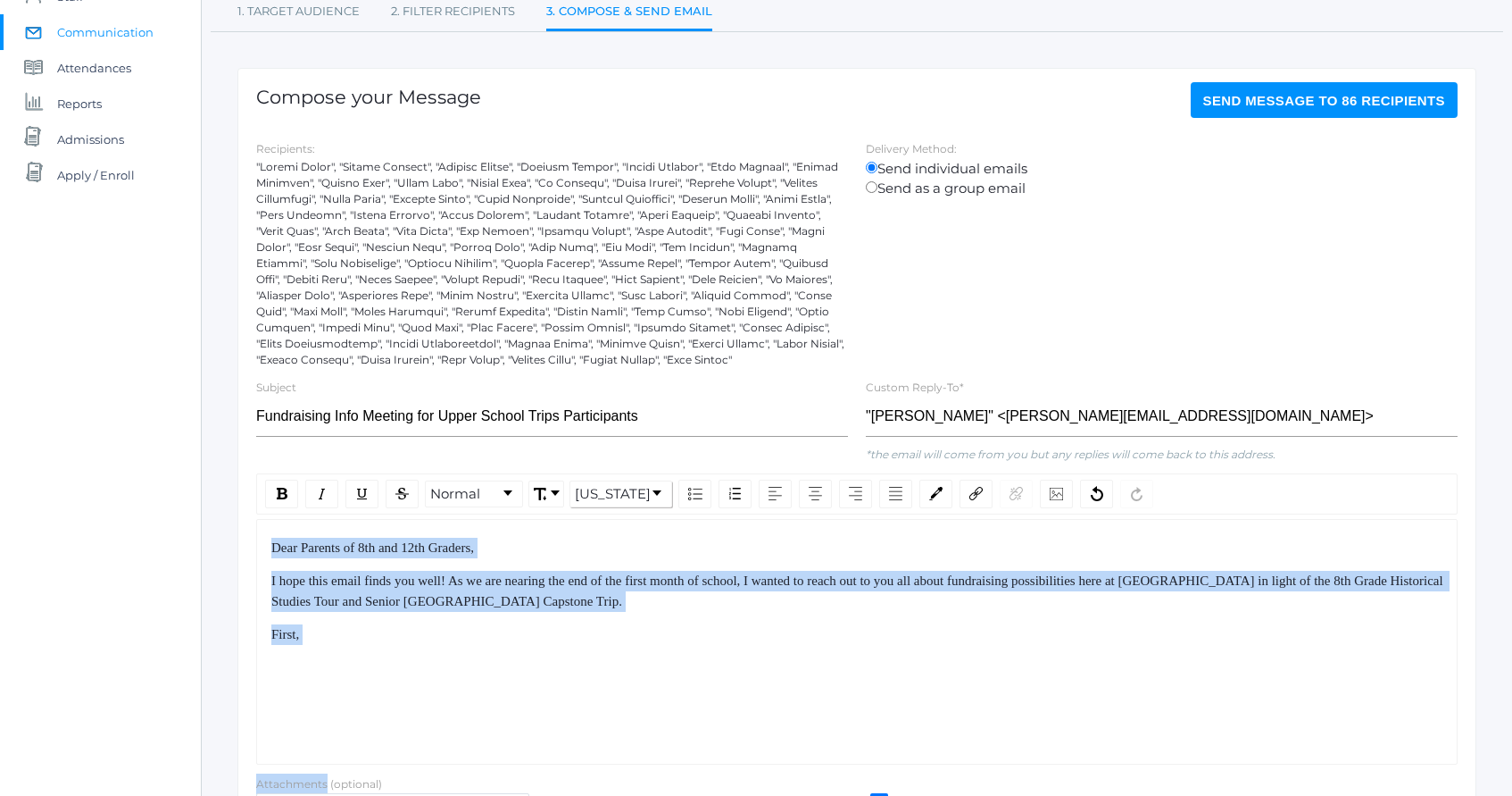
drag, startPoint x: 943, startPoint y: 665, endPoint x: 884, endPoint y: 559, distance: 121.3
click at [884, 559] on div "Dear Parents of 8th and 12th Graders, I hope this email finds you well! As we a…" at bounding box center [857, 641] width 1202 height 246
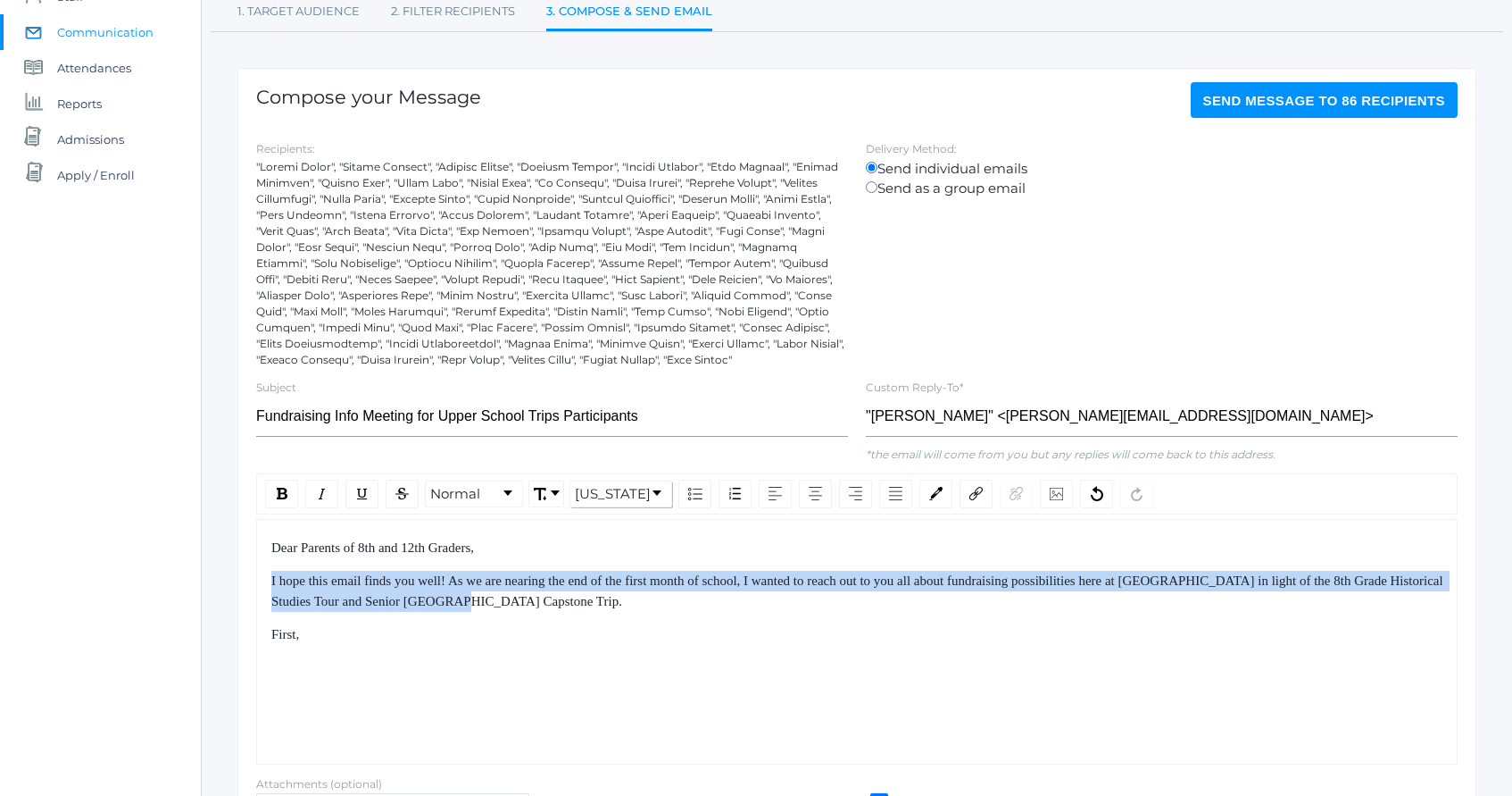
drag, startPoint x: 884, startPoint y: 559, endPoint x: 915, endPoint y: 623, distance: 71.1
click at [915, 622] on div "Dear Parents of 8th and 12th Graders, I hope this email finds you well! As we a…" at bounding box center [857, 591] width 1172 height 107
click at [915, 623] on div "Dear Parents of 8th and 12th Graders, I hope this email finds you well! As we a…" at bounding box center [857, 591] width 1172 height 107
drag, startPoint x: 915, startPoint y: 623, endPoint x: 892, endPoint y: 553, distance: 73.7
click at [892, 553] on div "Dear Parents of 8th and 12th Graders, I hope this email finds you well! As we a…" at bounding box center [857, 591] width 1172 height 107
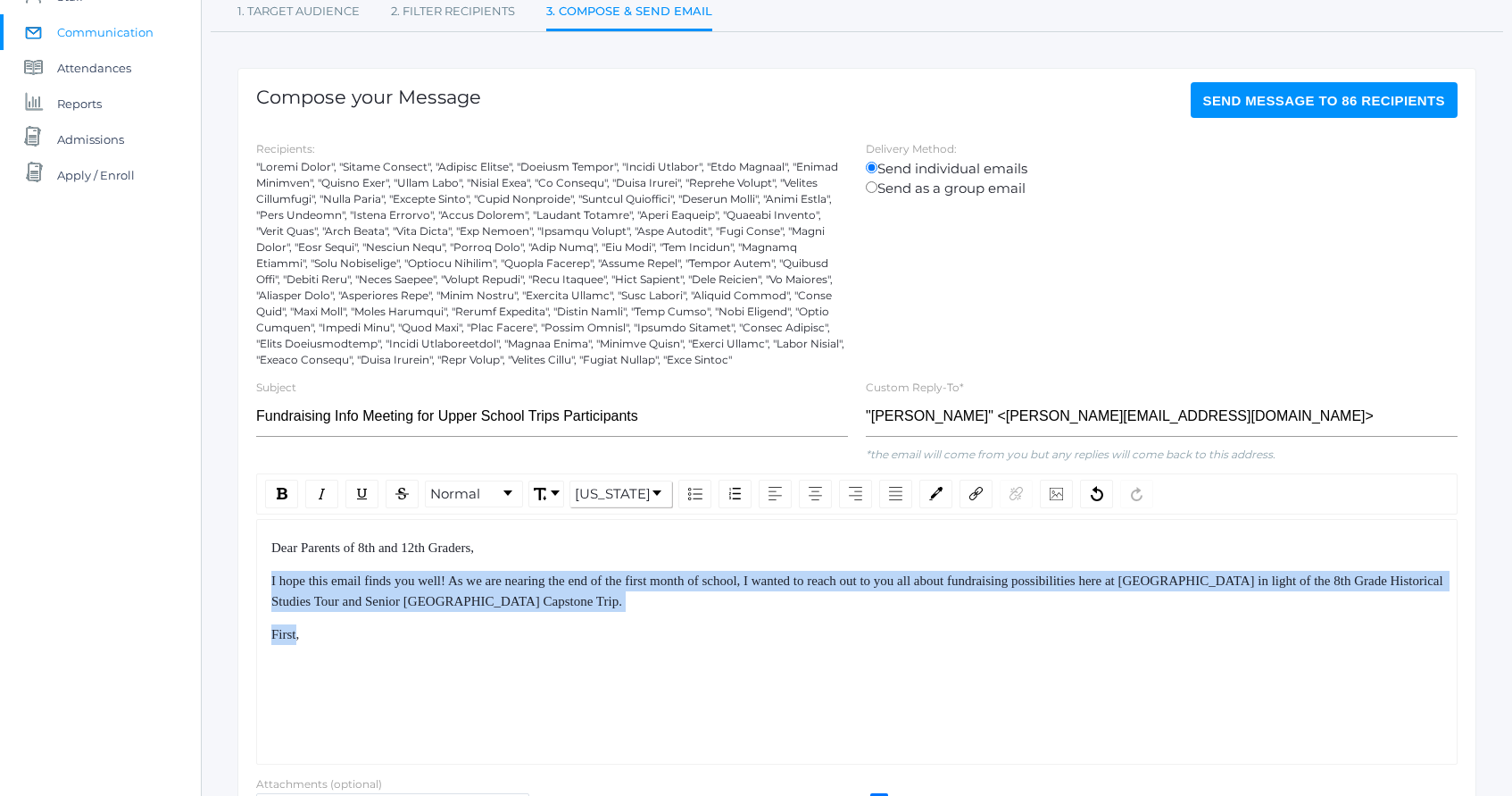
click at [891, 551] on div "Dear Parents of 8th and 12th Graders," at bounding box center [857, 547] width 1172 height 21
drag, startPoint x: 891, startPoint y: 551, endPoint x: 925, endPoint y: 613, distance: 70.7
click at [923, 611] on div "Dear Parents of 8th and 12th Graders, I hope this email finds you well! As we a…" at bounding box center [857, 591] width 1172 height 107
click at [925, 613] on div "Dear Parents of 8th and 12th Graders, I hope this email finds you well! As we a…" at bounding box center [857, 591] width 1172 height 107
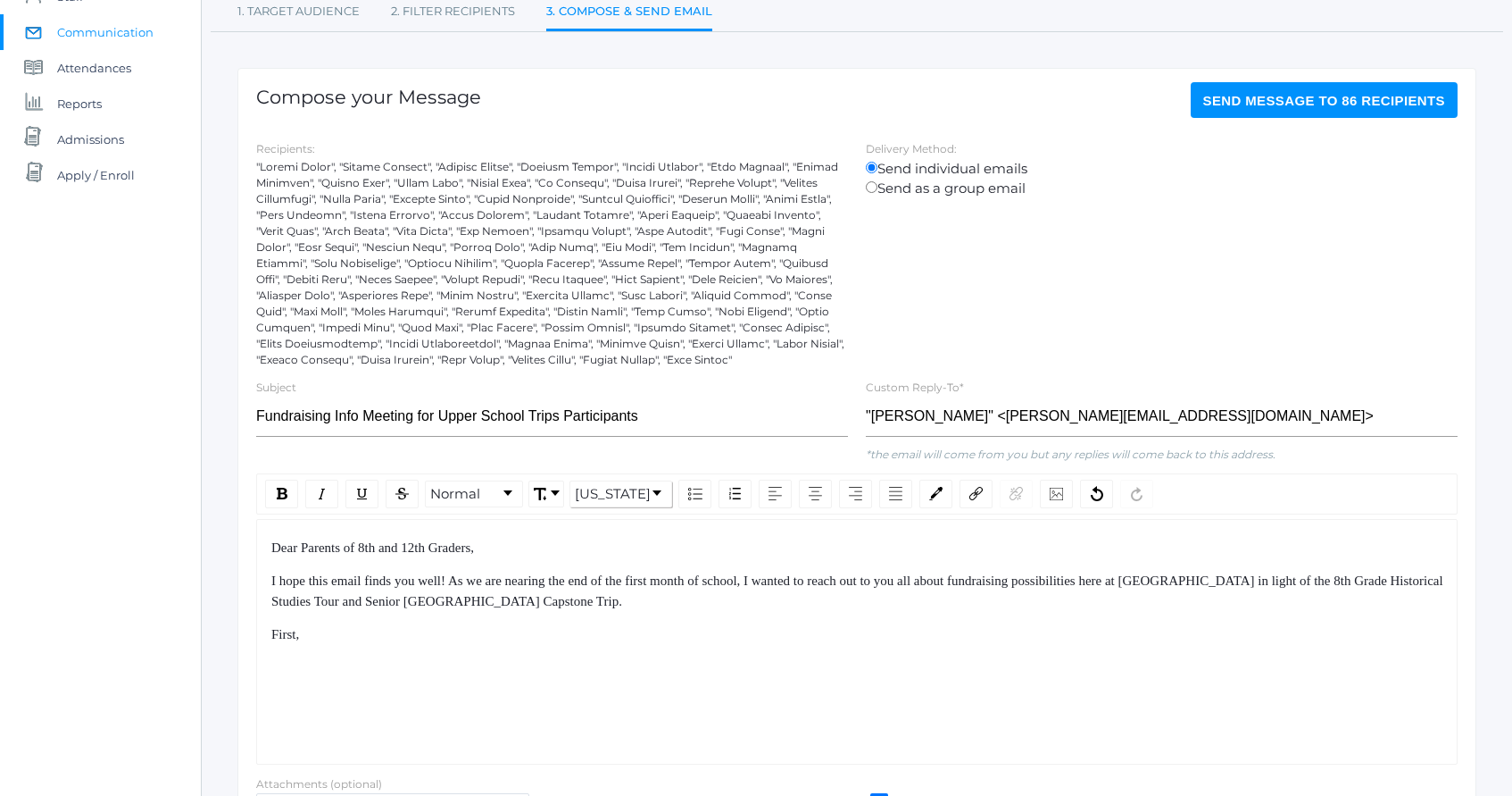
click at [925, 613] on div "Dear Parents of 8th and 12th Graders, I hope this email finds you well! As we a…" at bounding box center [857, 591] width 1172 height 107
click at [924, 631] on div "First," at bounding box center [857, 634] width 1172 height 21
click at [348, 635] on span "First, please fill out this form from Mrs. Erickson" at bounding box center [419, 634] width 295 height 14
drag, startPoint x: 348, startPoint y: 635, endPoint x: 396, endPoint y: 635, distance: 48.0
click at [396, 635] on span "First, please fill out this form from Mrs. Erickson" at bounding box center [419, 634] width 295 height 14
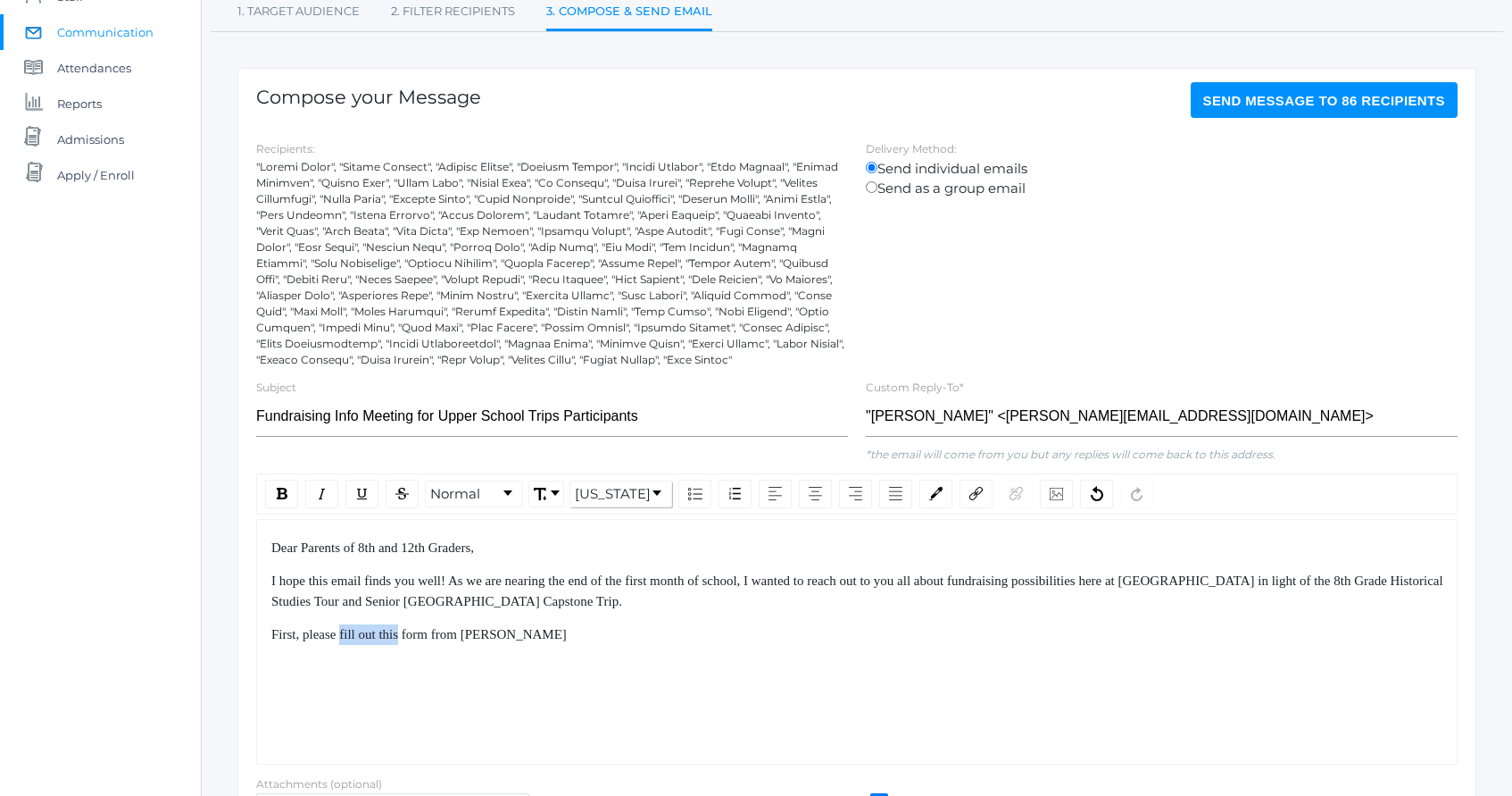
click at [396, 635] on span "First, please fill out this form from Mrs. Erickson" at bounding box center [419, 634] width 295 height 14
click at [375, 635] on span "First, please fill out this form from Mrs. Erickson" at bounding box center [419, 634] width 295 height 14
drag, startPoint x: 375, startPoint y: 635, endPoint x: 411, endPoint y: 635, distance: 36.0
click at [411, 635] on span "First, please fill out this form from Mrs. Erickson" at bounding box center [419, 634] width 295 height 14
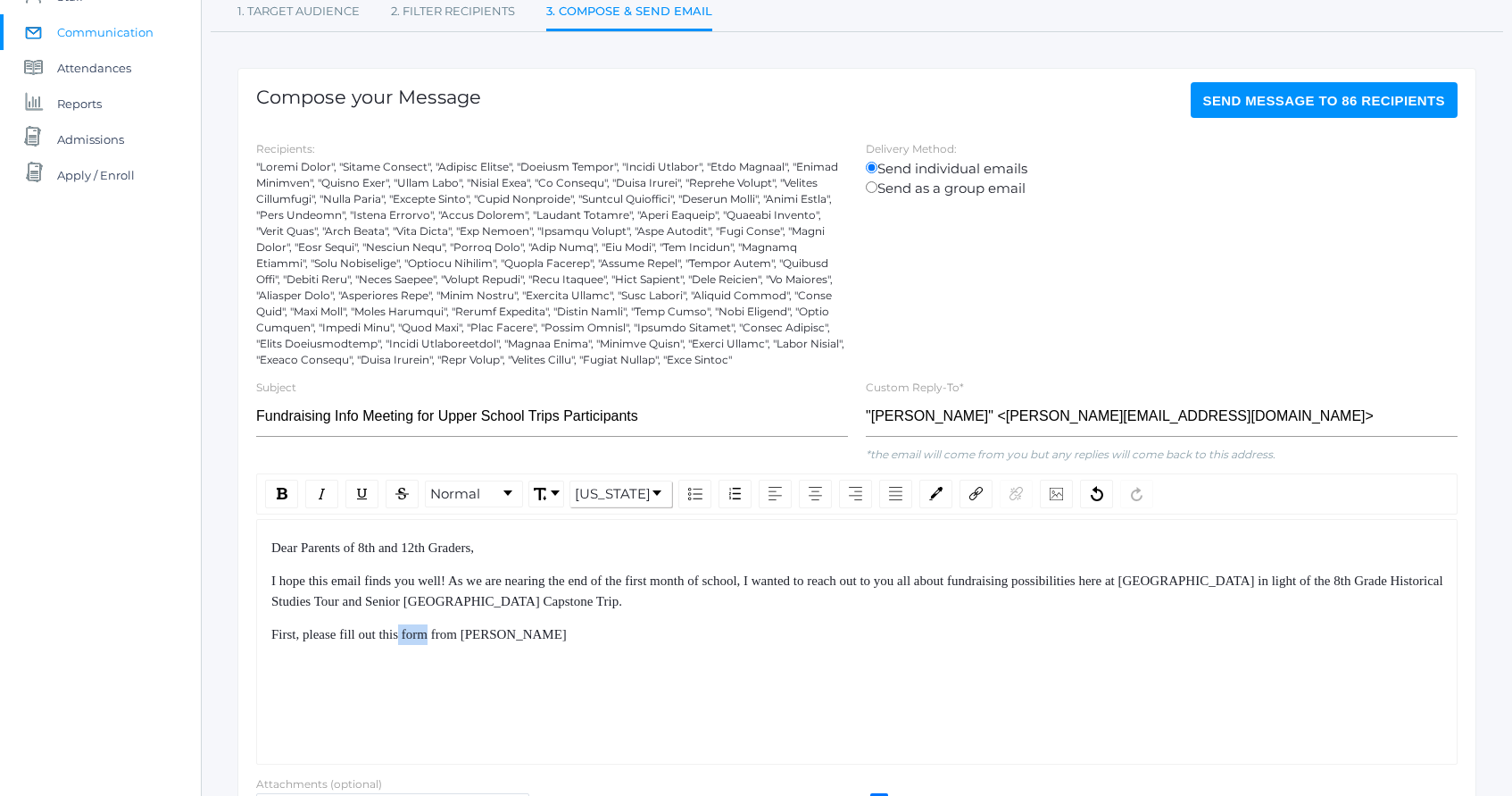
drag, startPoint x: 411, startPoint y: 635, endPoint x: 425, endPoint y: 635, distance: 14.0
click at [425, 635] on span "First, please fill out this form from Mrs. Erickson" at bounding box center [419, 634] width 295 height 14
click at [426, 635] on span "First, please fill out this form from Mrs. Erickson" at bounding box center [419, 634] width 295 height 14
drag, startPoint x: 426, startPoint y: 635, endPoint x: 399, endPoint y: 635, distance: 27.0
click at [399, 635] on span "First, please fill out this form from Mrs. Erickson" at bounding box center [419, 634] width 295 height 14
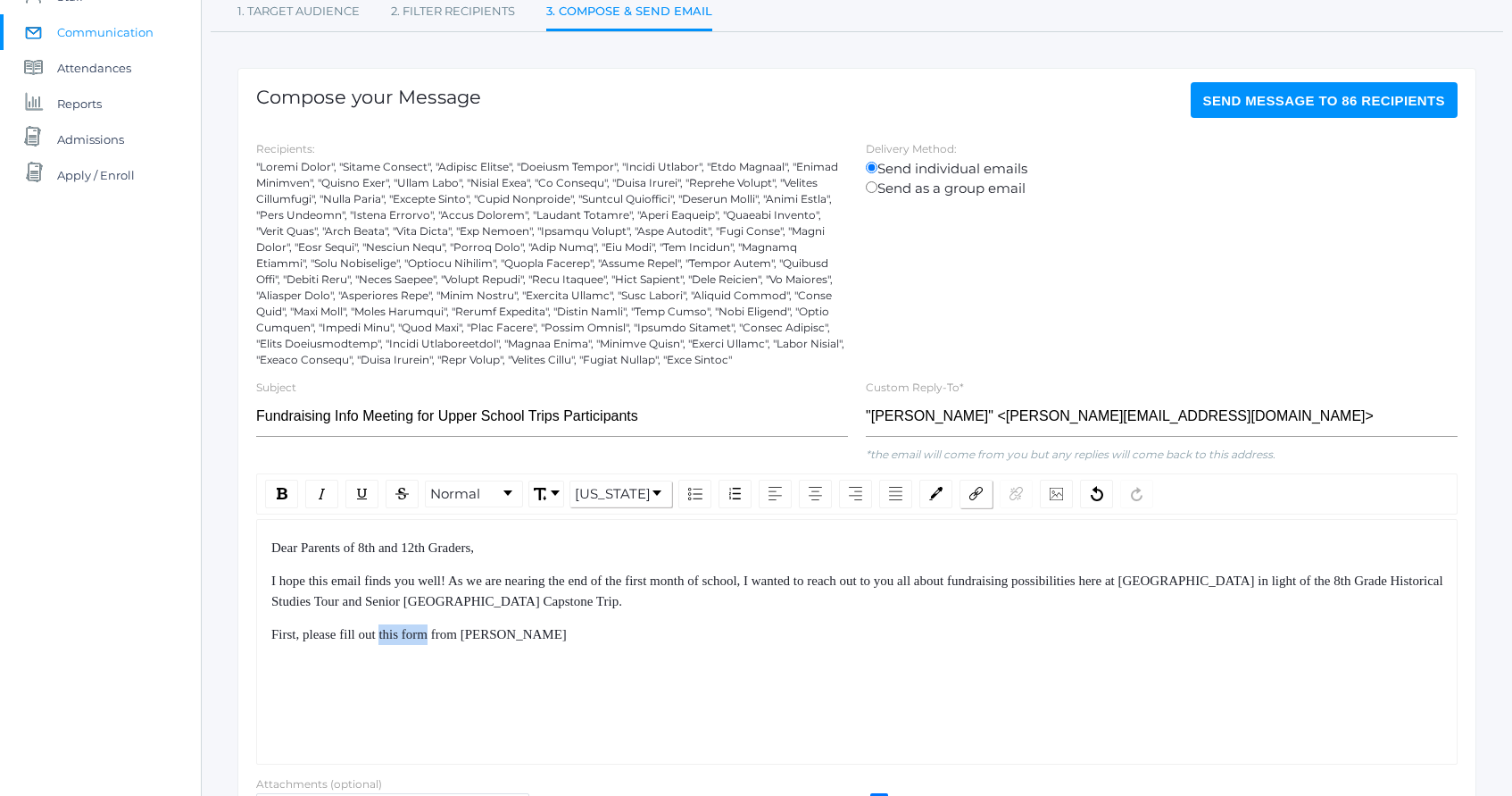
click at [980, 501] on div "rdw-link-control" at bounding box center [976, 494] width 33 height 29
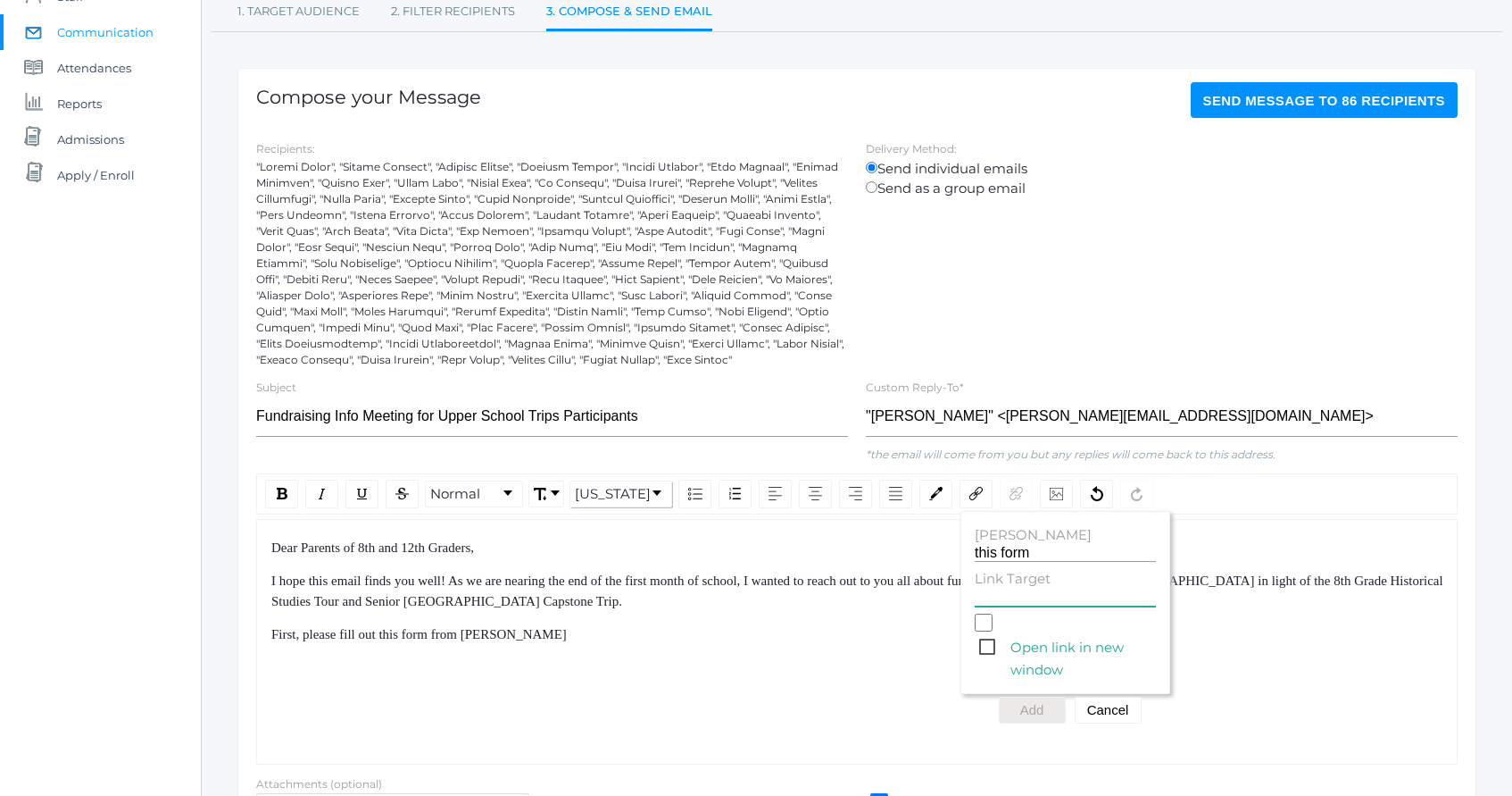
click at [999, 599] on input "Link Target" at bounding box center [1065, 597] width 181 height 17
paste input "https://docs.google.com/forms/d/e/1FAIpQLSdWBfH1_6YSfG79Fb_fpanf6OdGWcssx7iVkla…"
type input "https://docs.google.com/forms/d/e/1FAIpQLSdWBfH1_6YSfG79Fb_fpanf6OdGWcssx7iVkla…"
click at [1047, 708] on button "Add" at bounding box center [1032, 709] width 67 height 27
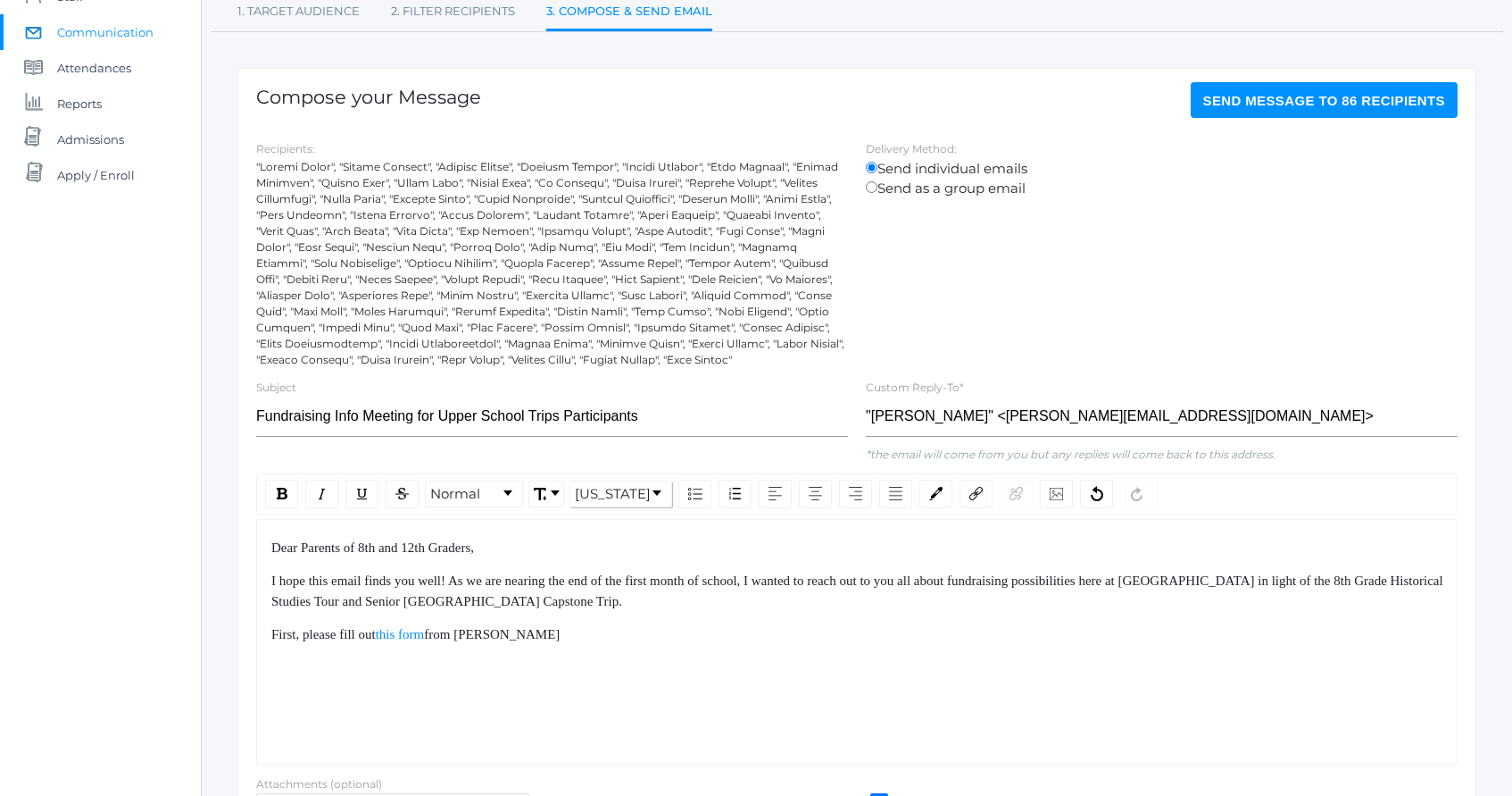
click at [798, 651] on div "Dear Parents of 8th and 12th Graders, I hope this email finds you well! As we a…" at bounding box center [857, 641] width 1202 height 246
click at [573, 637] on div "First, please fill out this form from Mrs. Erickson" at bounding box center [857, 634] width 1172 height 21
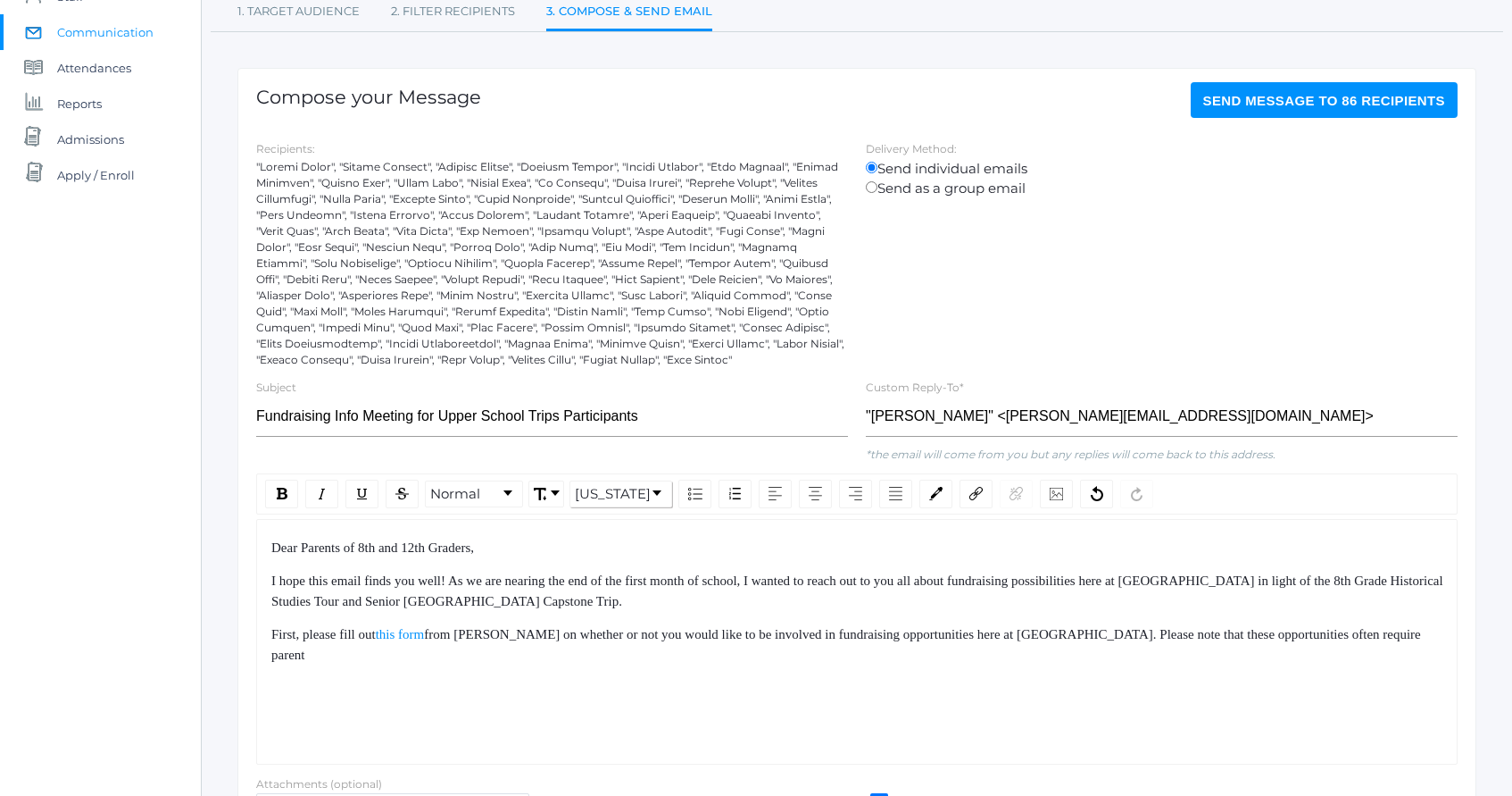
click at [340, 636] on span "First, please fill out" at bounding box center [323, 634] width 104 height 14
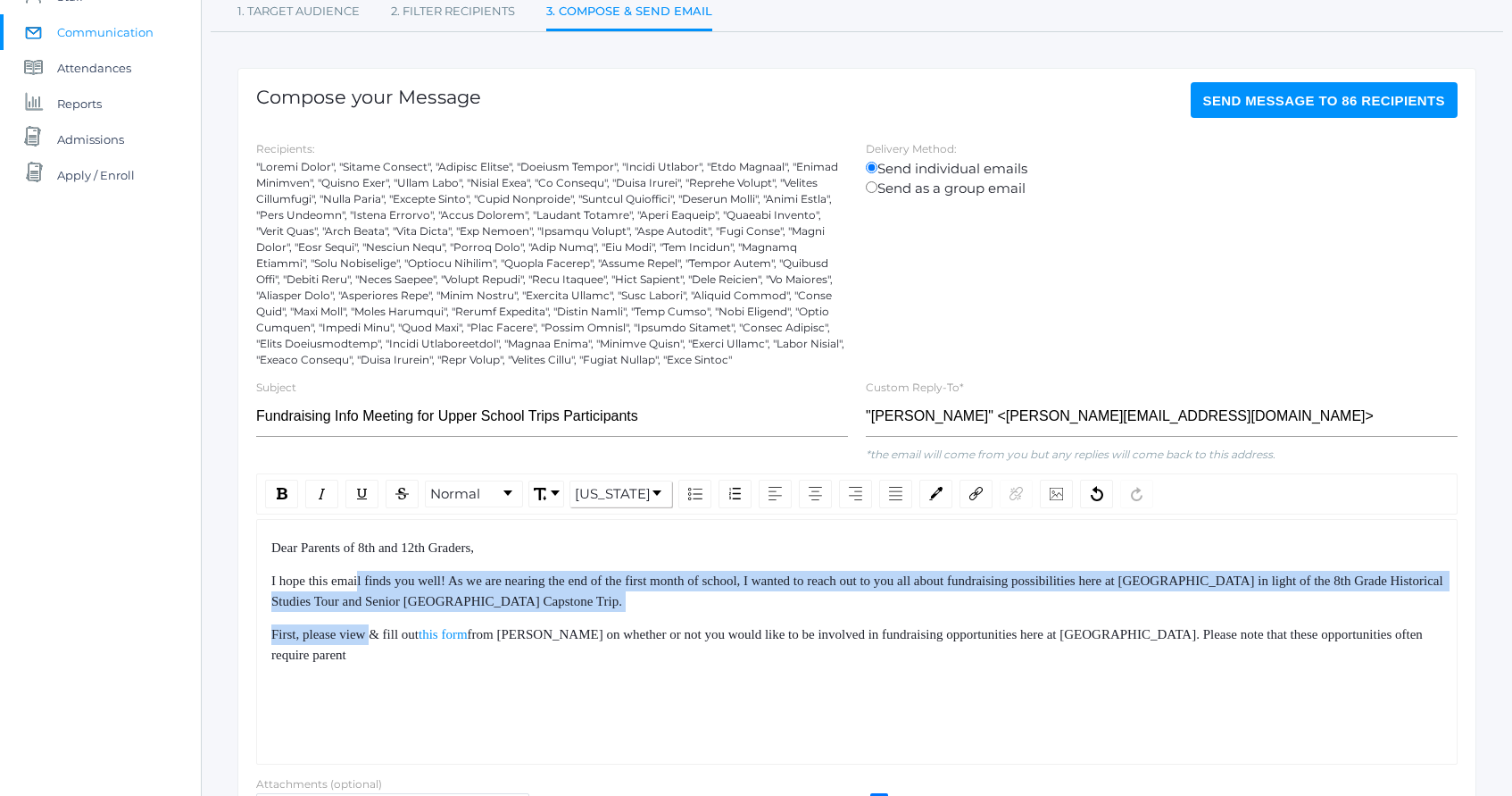
drag, startPoint x: 365, startPoint y: 582, endPoint x: 390, endPoint y: 640, distance: 63.2
click at [389, 639] on div "Dear Parents of 8th and 12th Graders, I hope this email finds you well! As we a…" at bounding box center [857, 601] width 1172 height 127
click at [390, 640] on span "First, please view & fill out" at bounding box center [345, 634] width 147 height 14
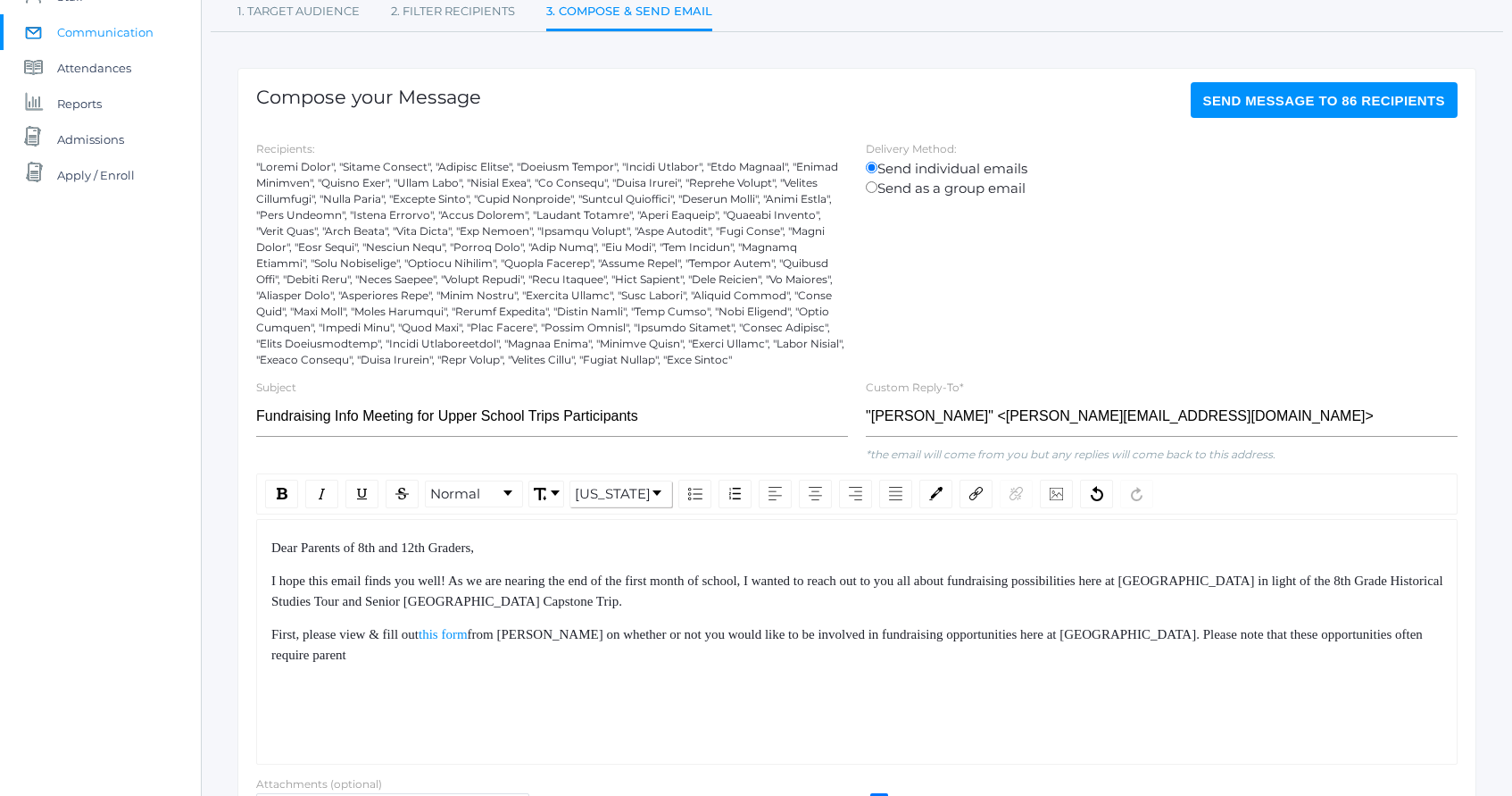
drag, startPoint x: 390, startPoint y: 671, endPoint x: 375, endPoint y: 594, distance: 78.4
click at [375, 597] on div "Dear Parents of 8th and 12th Graders, I hope this email finds you well! As we a…" at bounding box center [857, 641] width 1202 height 246
click at [375, 594] on span "I hope this email finds you well! As we are nearing the end of the first month …" at bounding box center [858, 590] width 1175 height 35
drag, startPoint x: 375, startPoint y: 594, endPoint x: 433, endPoint y: 649, distance: 79.9
click at [430, 646] on div "Dear Parents of 8th and 12th Graders, I hope this email finds you well! As we a…" at bounding box center [857, 601] width 1172 height 127
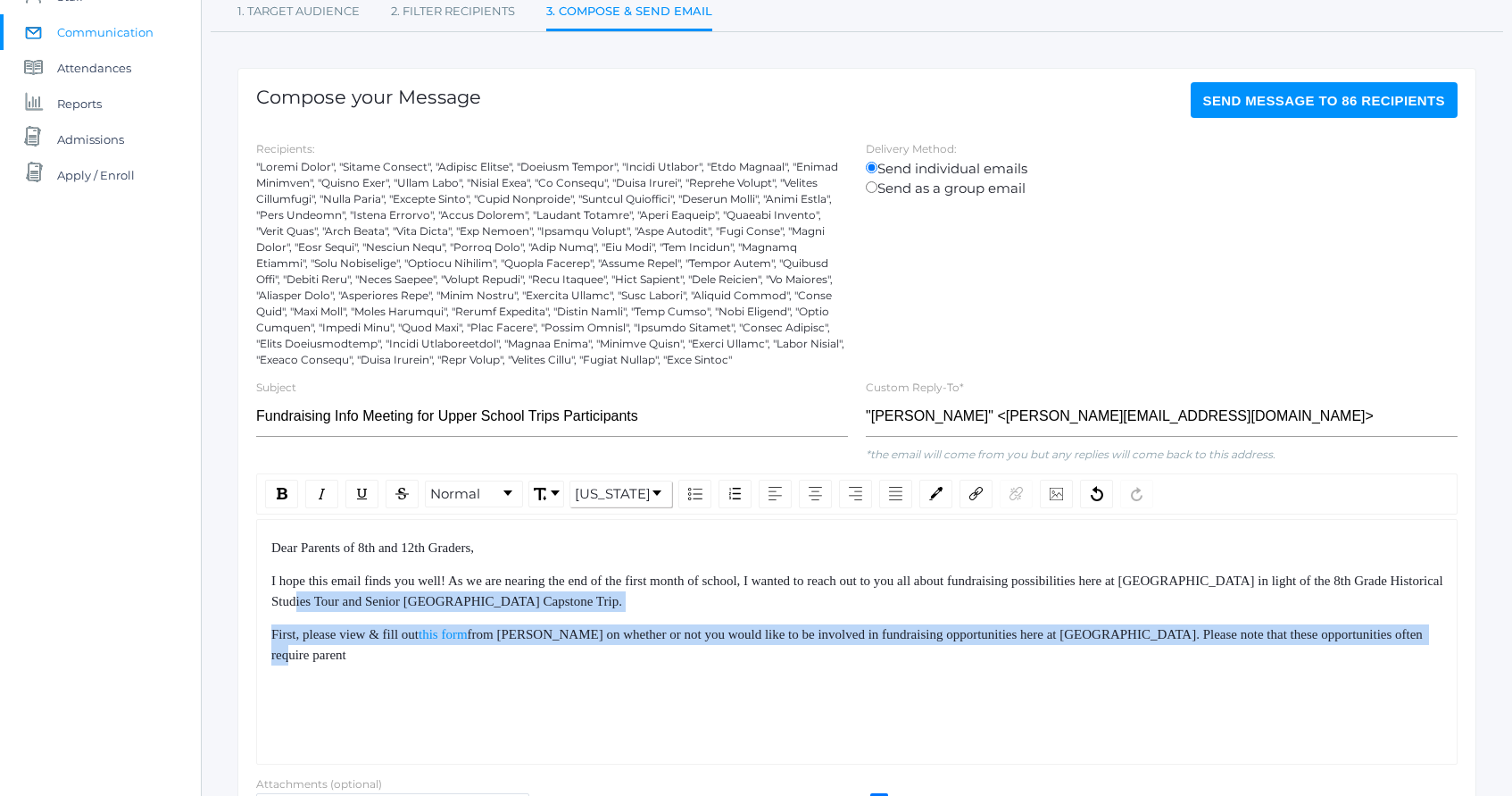
click at [433, 649] on div "First, please view & fill out this form from Mrs. Erickson on whether or not yo…" at bounding box center [857, 644] width 1172 height 40
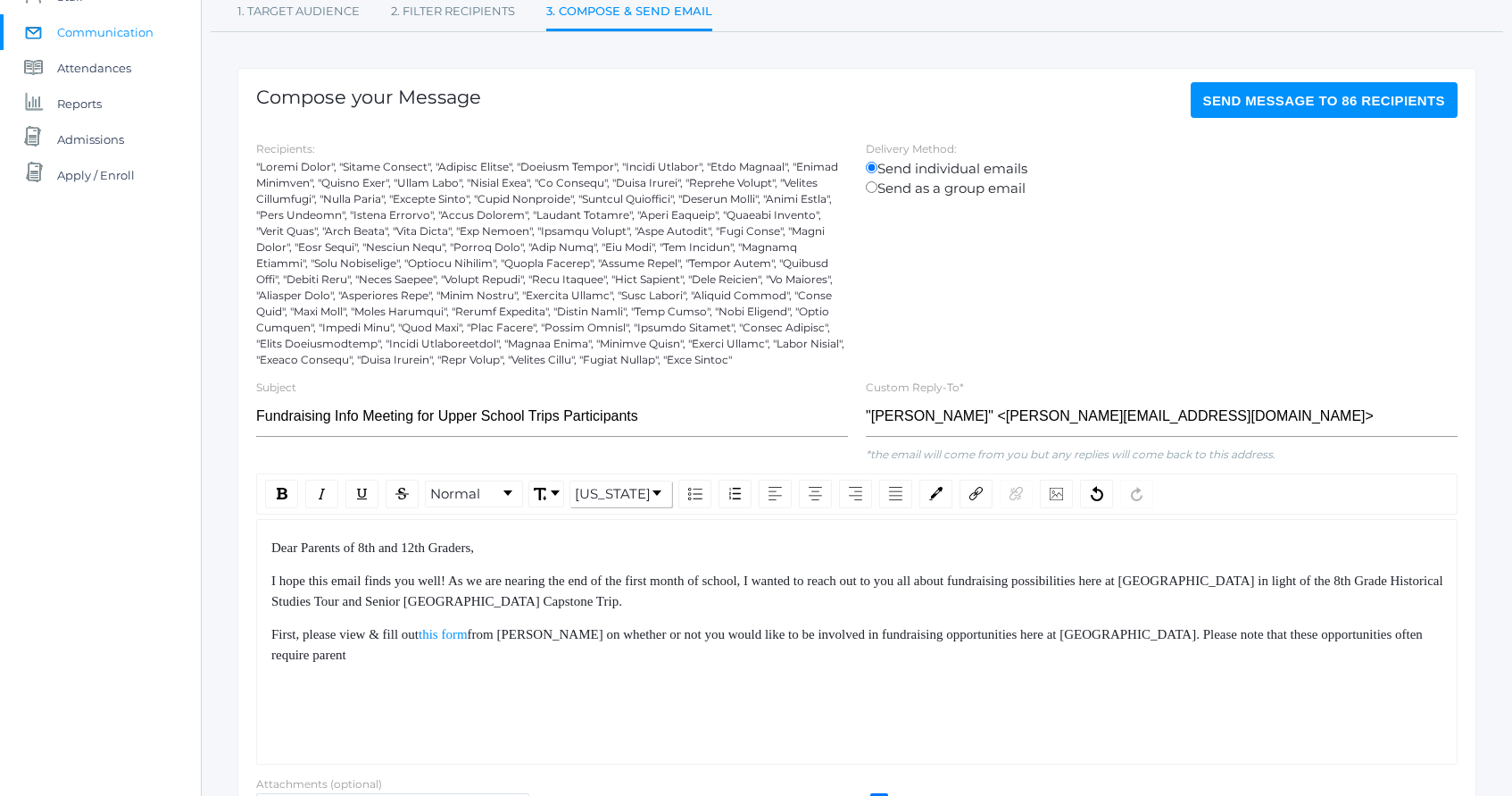
click at [450, 667] on div "Dear Parents of 8th and 12th Graders, I hope this email finds you well! As we a…" at bounding box center [857, 641] width 1202 height 246
drag, startPoint x: 257, startPoint y: 551, endPoint x: 424, endPoint y: 696, distance: 221.2
click at [414, 682] on div "Dear Parents of 8th and 12th Graders, I hope this email finds you well! As we a…" at bounding box center [857, 641] width 1202 height 246
click at [632, 701] on div "Dear Parents of 8th and 12th Graders, I hope this email finds you well! As we a…" at bounding box center [857, 641] width 1202 height 246
click at [631, 689] on div "Second, for any parents & students who are interested," at bounding box center [857, 688] width 1172 height 21
